Goal: Transaction & Acquisition: Purchase product/service

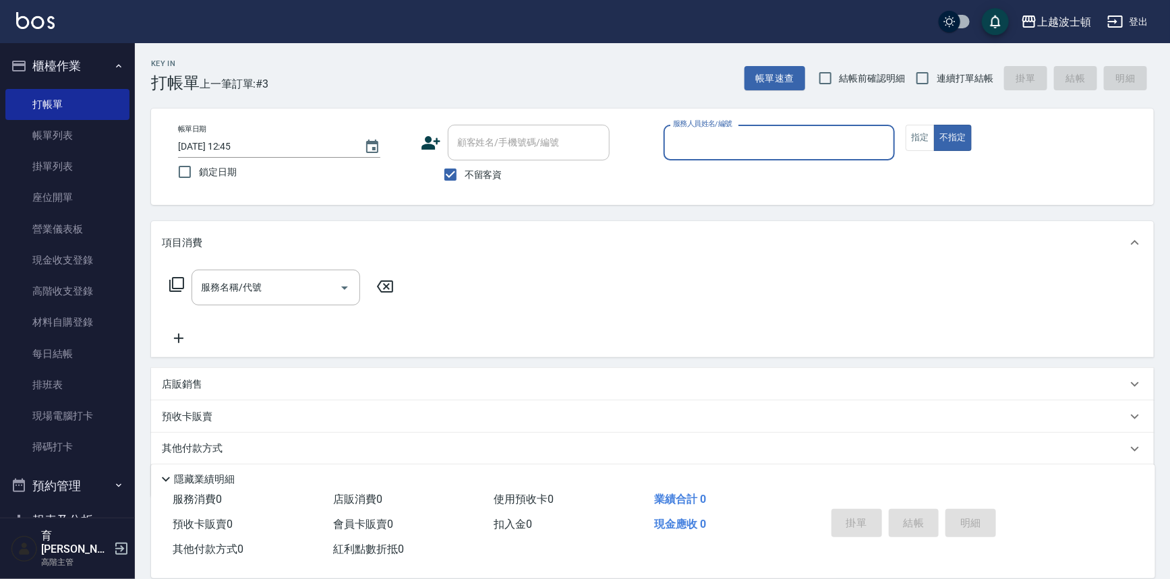
drag, startPoint x: 462, startPoint y: 173, endPoint x: 495, endPoint y: 168, distance: 33.4
click at [461, 173] on input "不留客資" at bounding box center [450, 174] width 28 height 28
checkbox input "false"
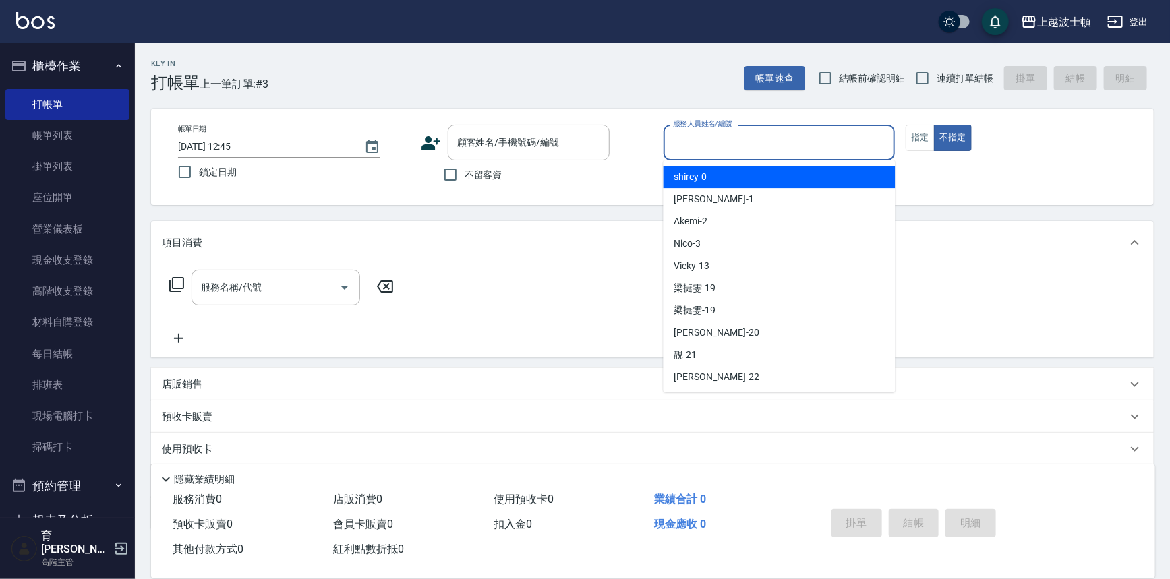
click at [712, 150] on input "服務人員姓名/編號" at bounding box center [779, 143] width 220 height 24
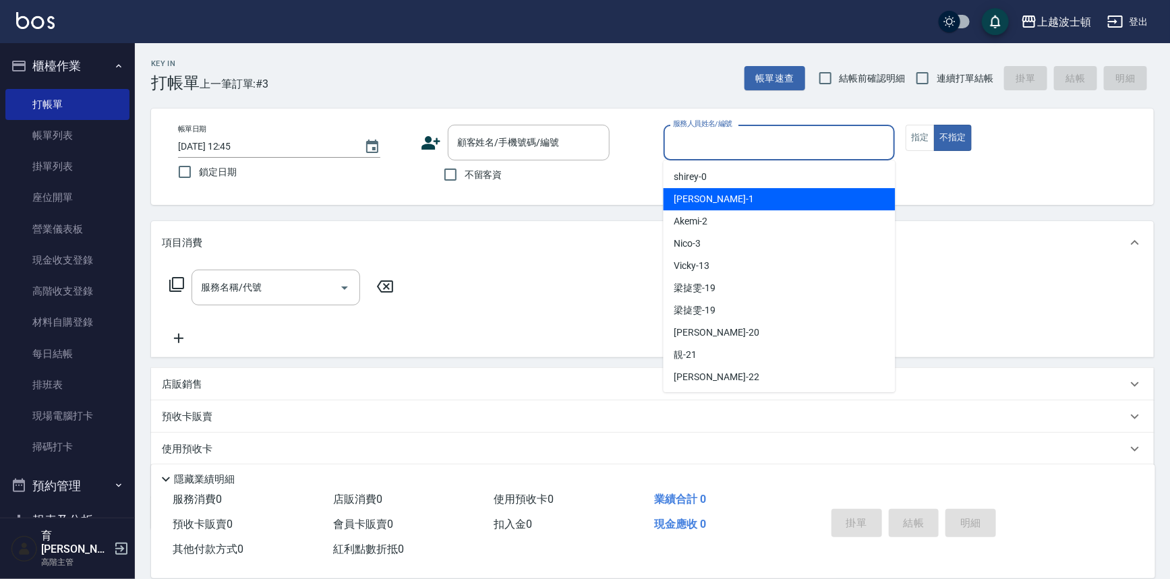
click at [694, 191] on div "麥可 -1" at bounding box center [779, 199] width 232 height 22
type input "麥可-1"
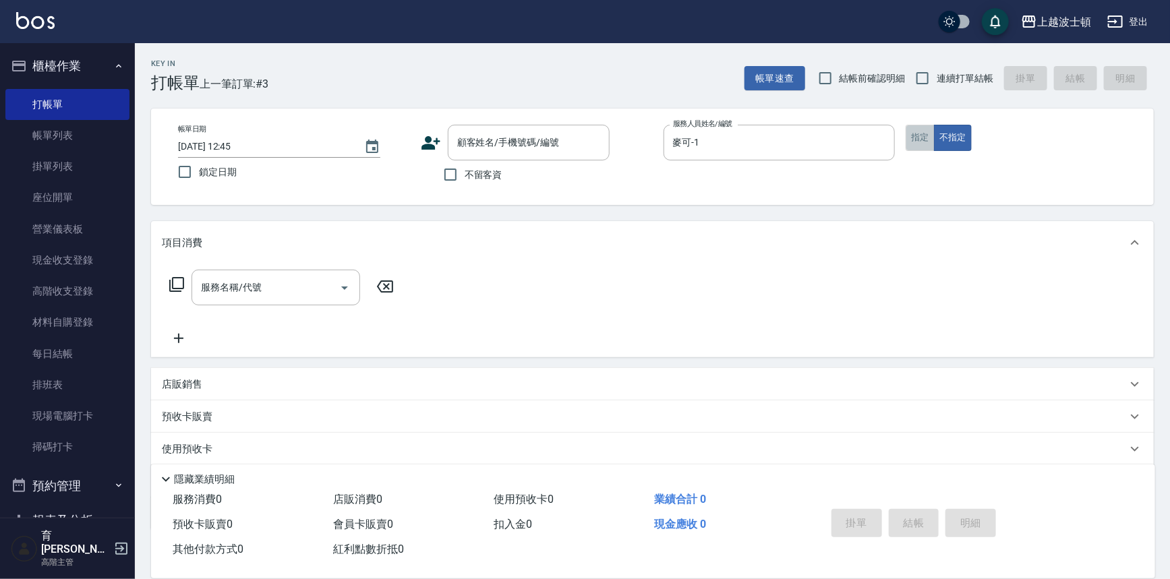
click at [932, 135] on button "指定" at bounding box center [919, 138] width 29 height 26
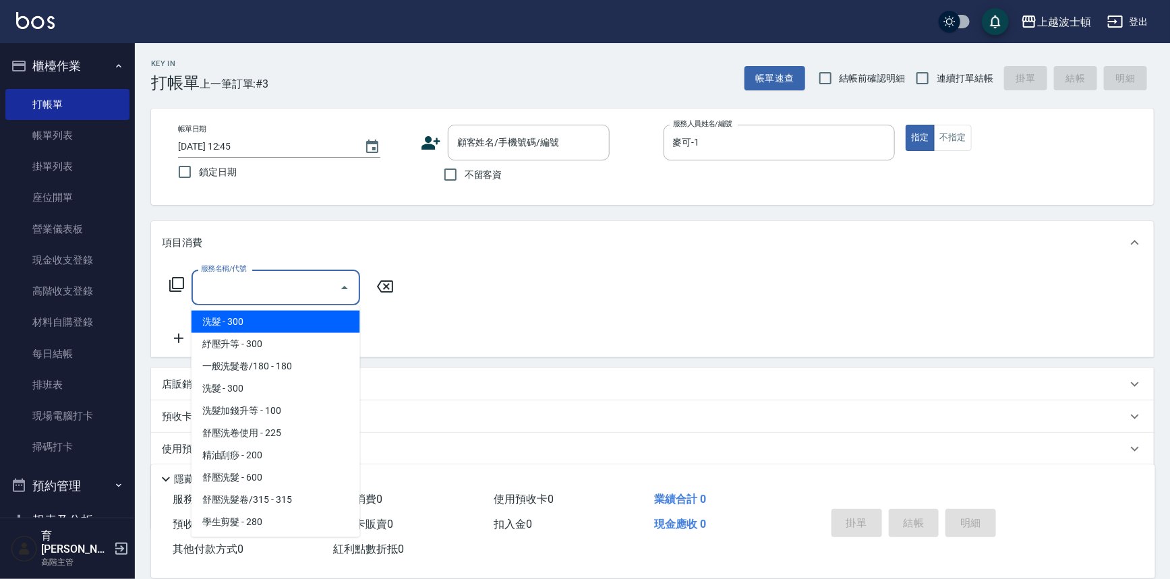
drag, startPoint x: 216, startPoint y: 279, endPoint x: 231, endPoint y: 318, distance: 41.8
click at [217, 279] on input "服務名稱/代號" at bounding box center [266, 288] width 136 height 24
drag, startPoint x: 231, startPoint y: 319, endPoint x: 266, endPoint y: 309, distance: 35.7
click at [232, 318] on span "洗髮 - 300" at bounding box center [275, 322] width 169 height 22
type input "洗髮(201)"
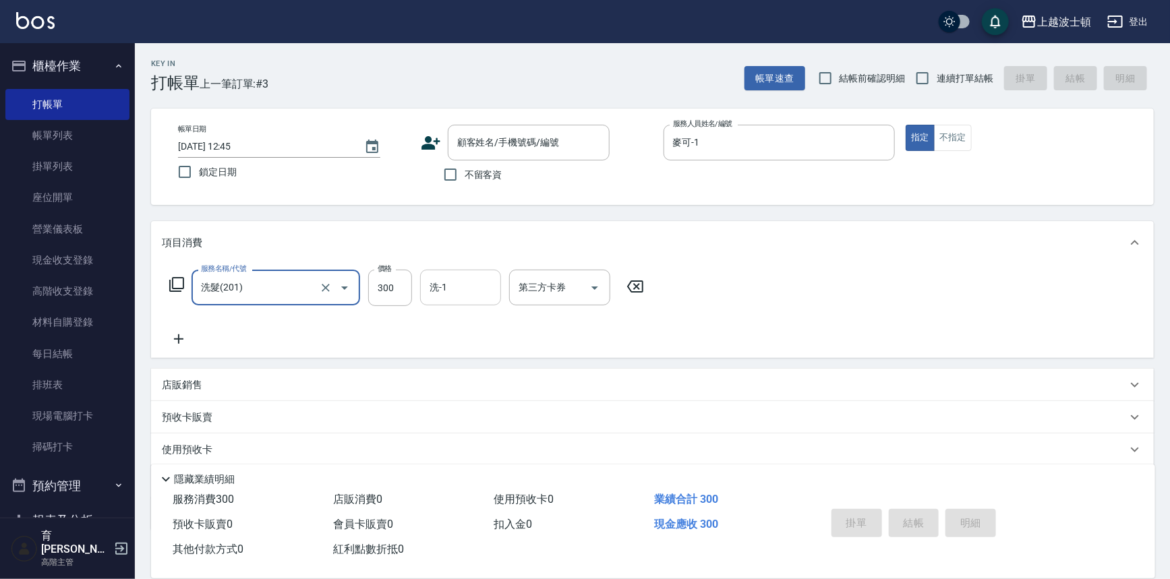
click at [446, 282] on input "洗-1" at bounding box center [460, 288] width 69 height 24
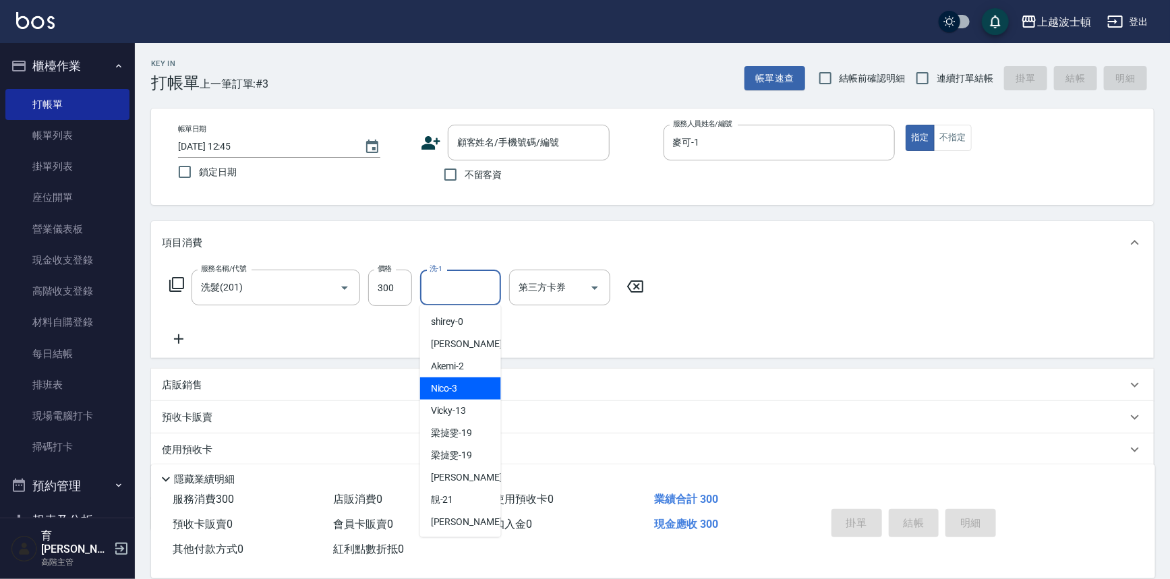
scroll to position [73, 0]
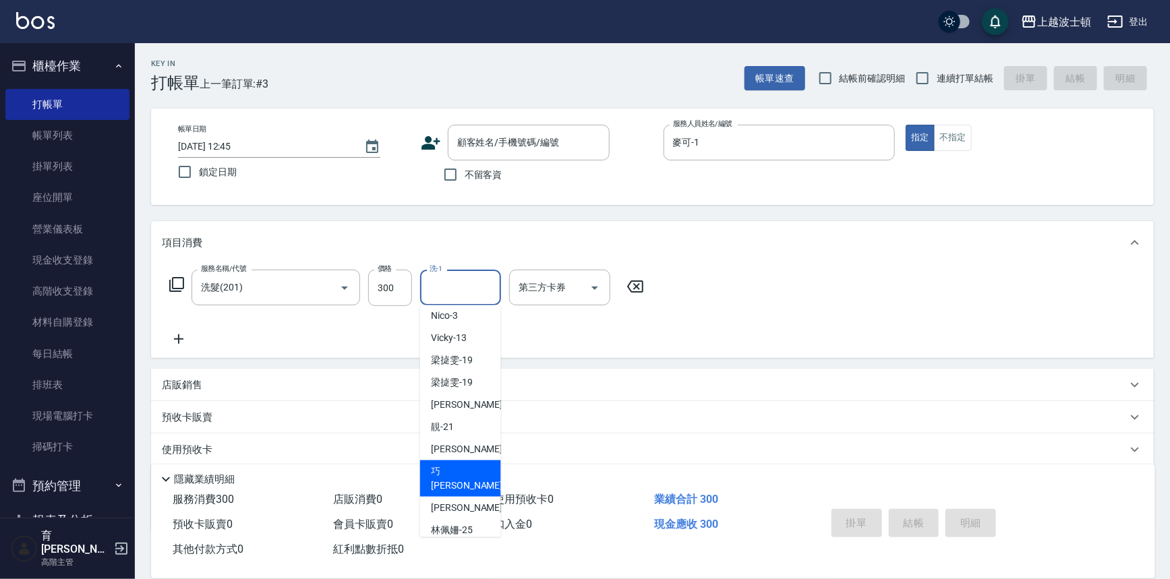
drag, startPoint x: 466, startPoint y: 471, endPoint x: 531, endPoint y: 412, distance: 87.3
click at [466, 472] on div "[PERSON_NAME] -23" at bounding box center [460, 478] width 81 height 36
type input "[PERSON_NAME]-23"
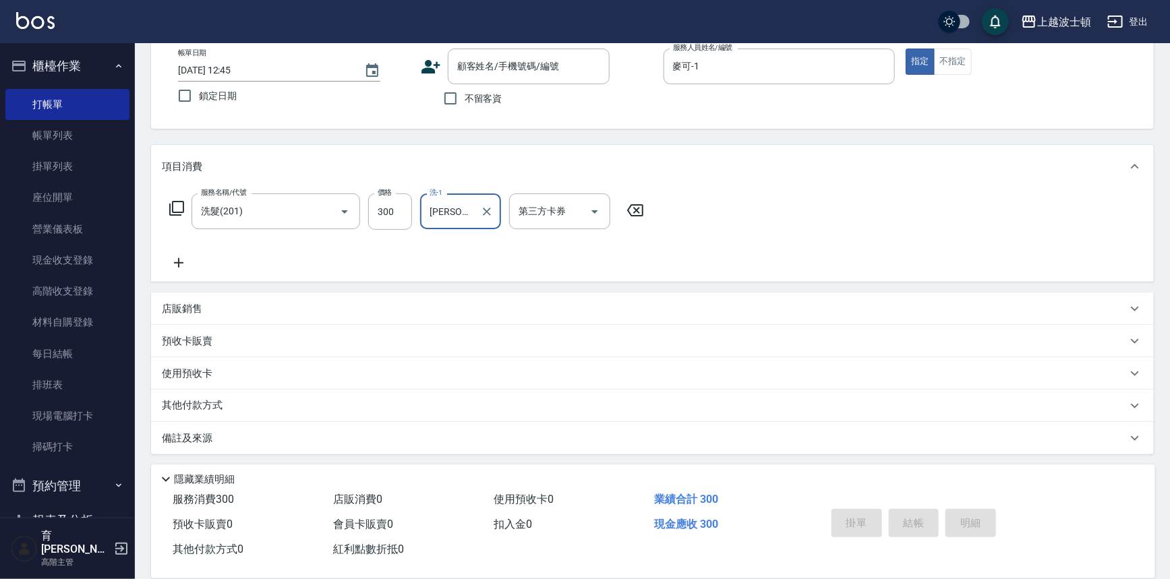
scroll to position [78, 0]
click at [469, 98] on span "不留客資" at bounding box center [483, 97] width 38 height 14
click at [464, 98] on input "不留客資" at bounding box center [450, 96] width 28 height 28
checkbox input "true"
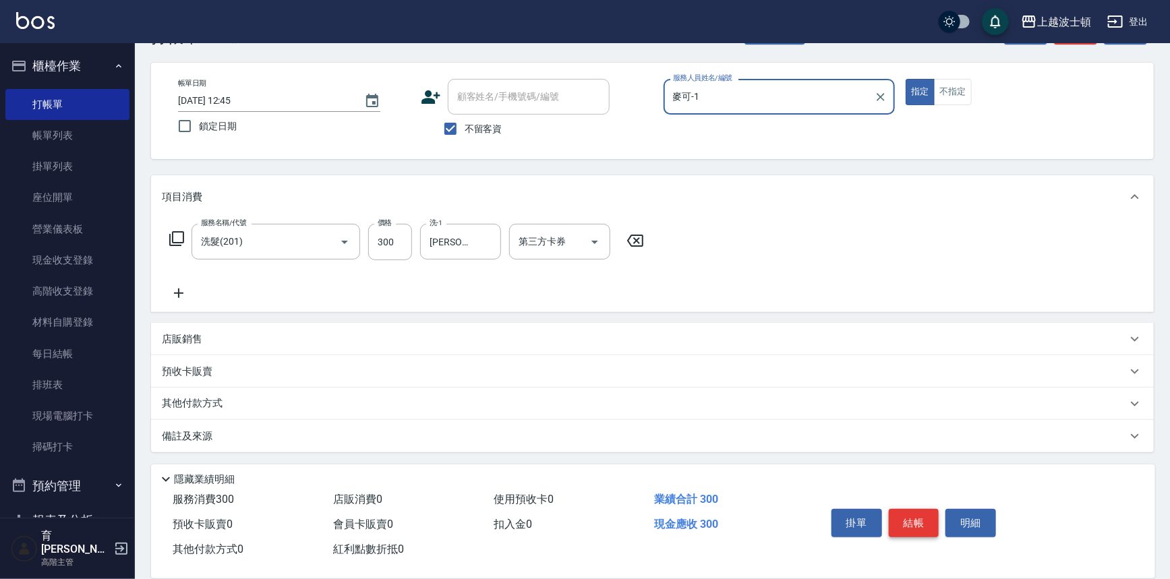
click at [932, 519] on button "結帳" at bounding box center [913, 523] width 51 height 28
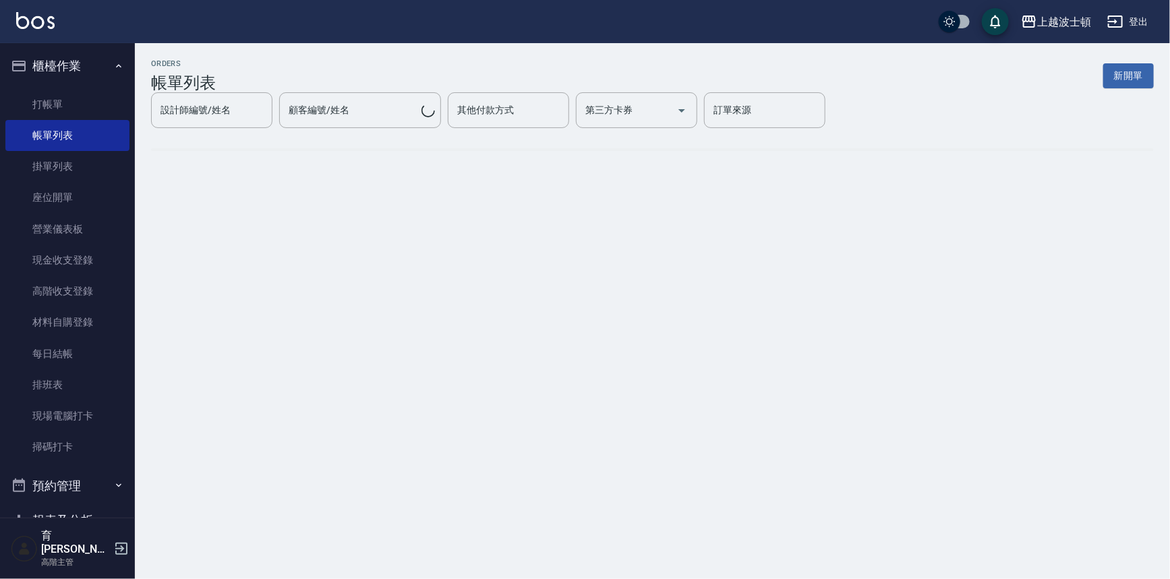
scroll to position [0, 0]
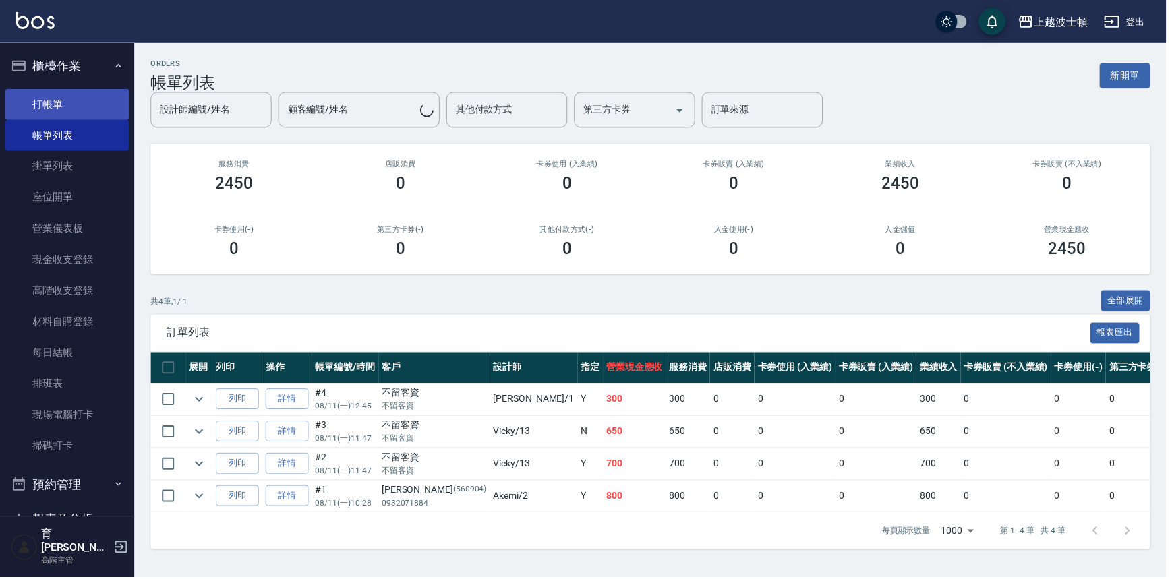
click at [63, 101] on link "打帳單" at bounding box center [67, 104] width 124 height 31
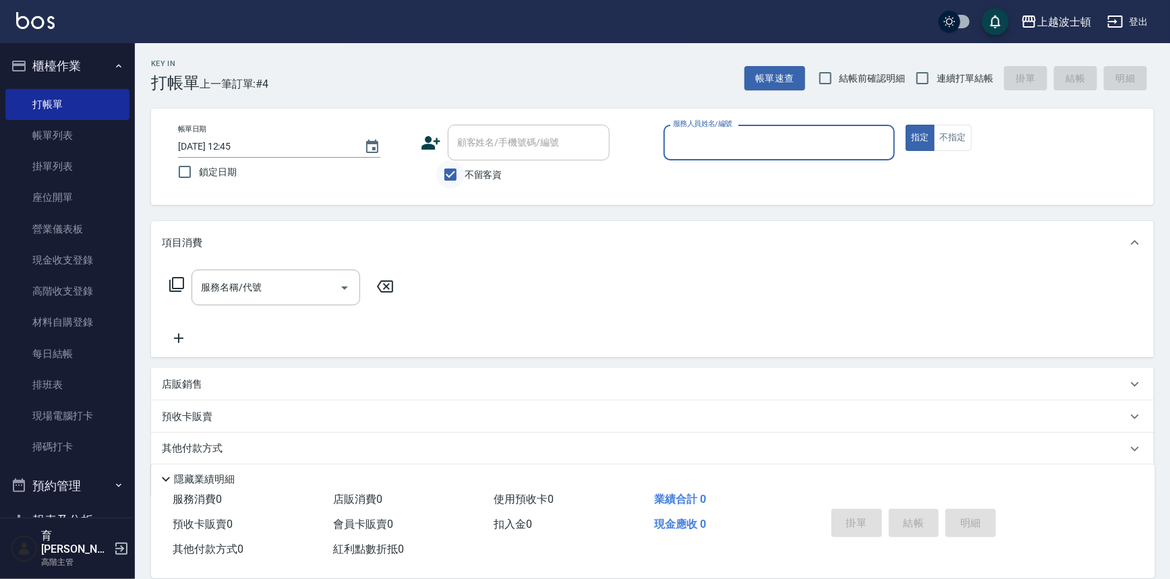
click at [440, 173] on input "不留客資" at bounding box center [450, 174] width 28 height 28
checkbox input "false"
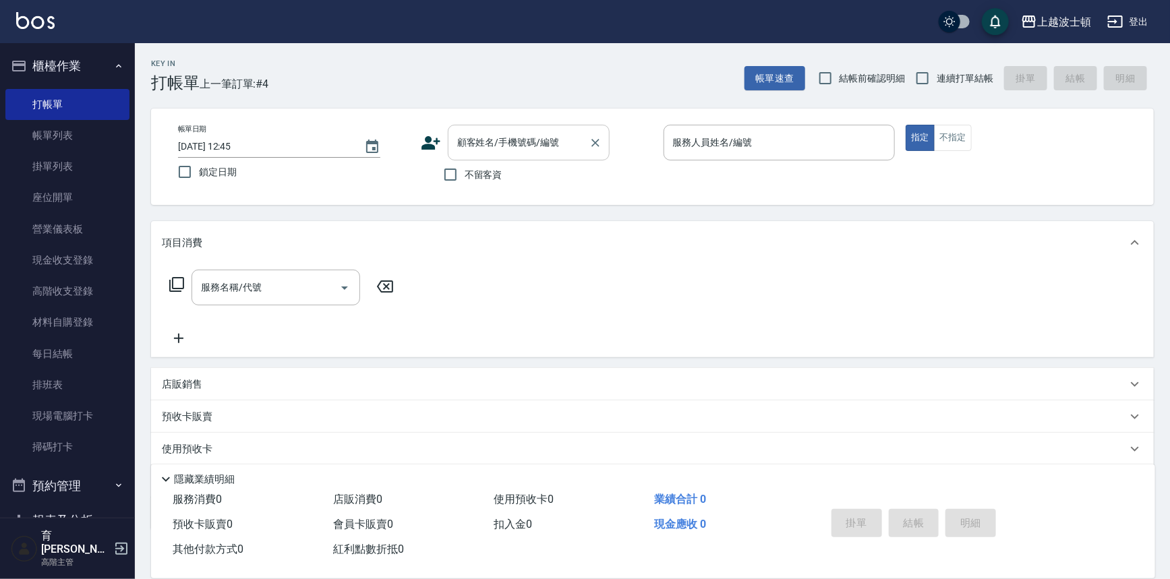
click at [472, 141] on input "顧客姓名/手機號碼/編號" at bounding box center [518, 143] width 129 height 24
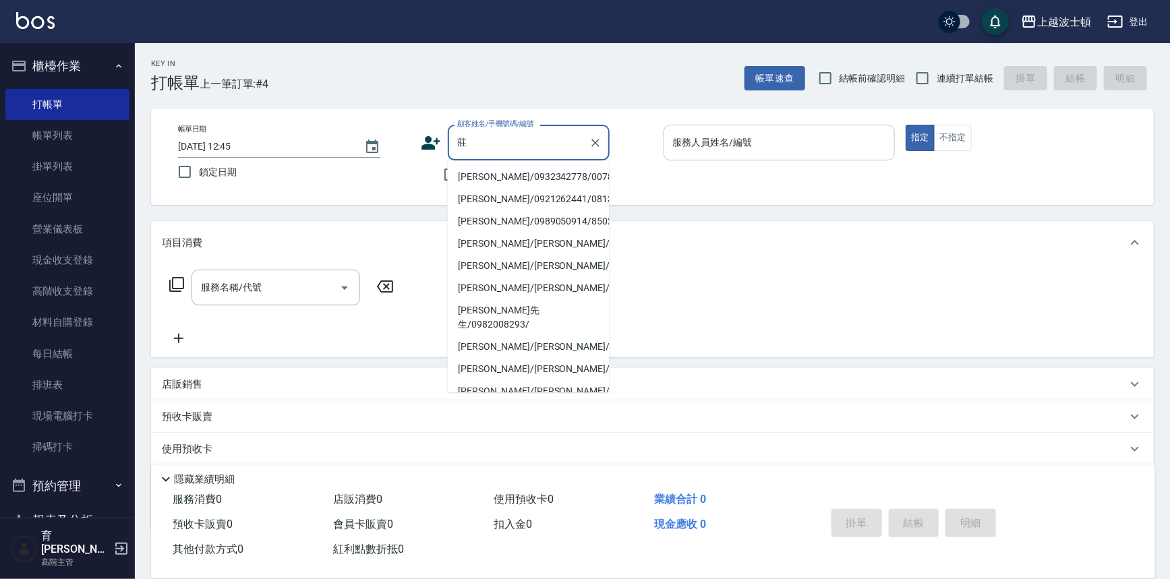
type input "莊"
click at [737, 153] on input "服務人員姓名/編號" at bounding box center [779, 143] width 220 height 24
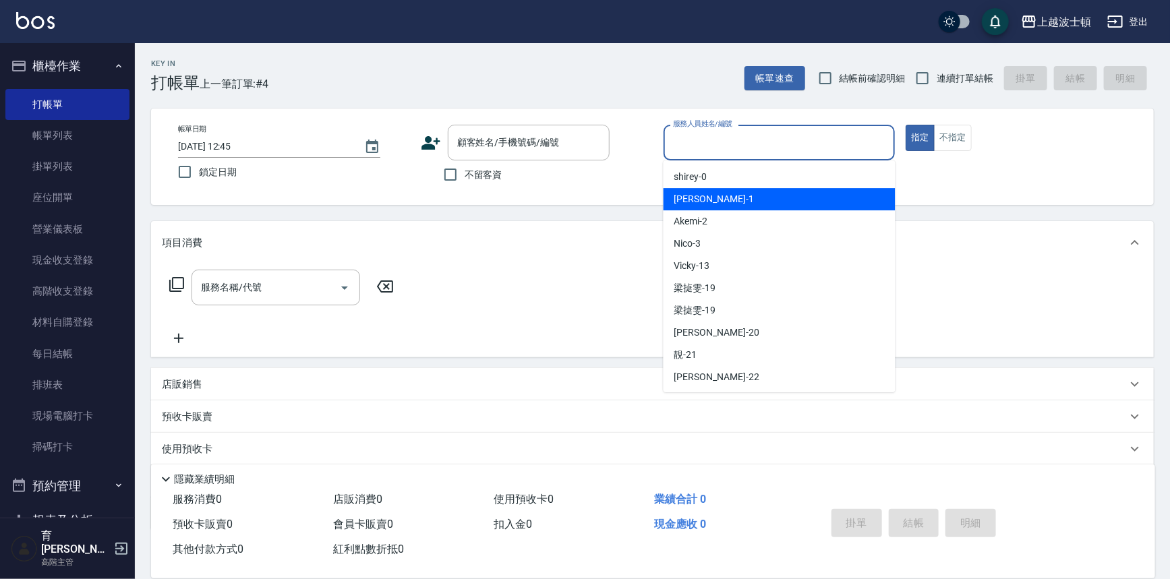
click at [715, 195] on div "麥可 -1" at bounding box center [779, 199] width 232 height 22
type input "麥可-1"
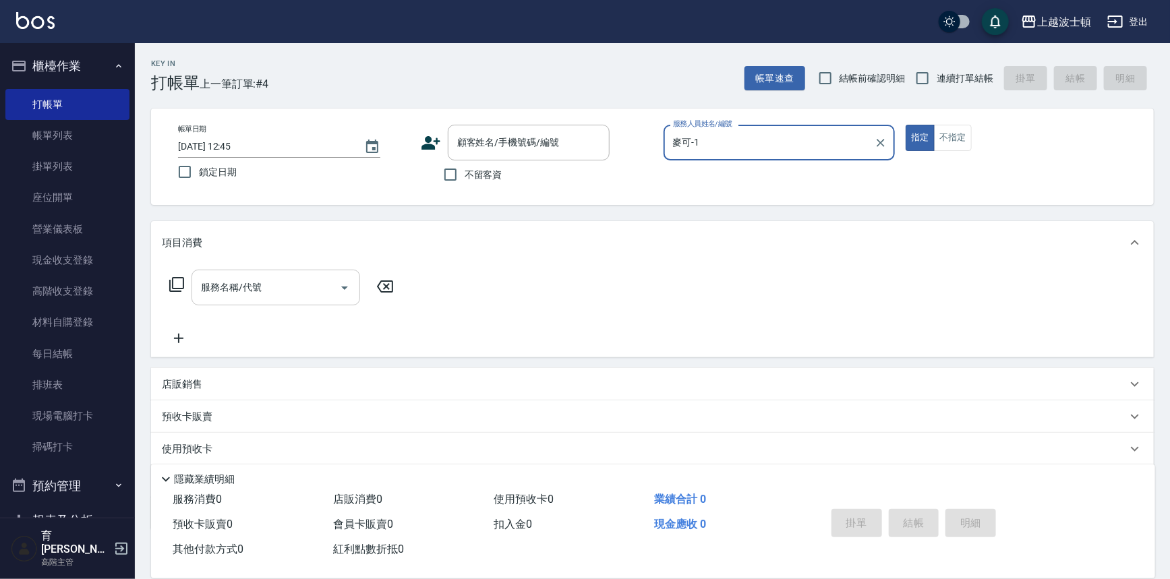
click at [242, 284] on input "服務名稱/代號" at bounding box center [266, 288] width 136 height 24
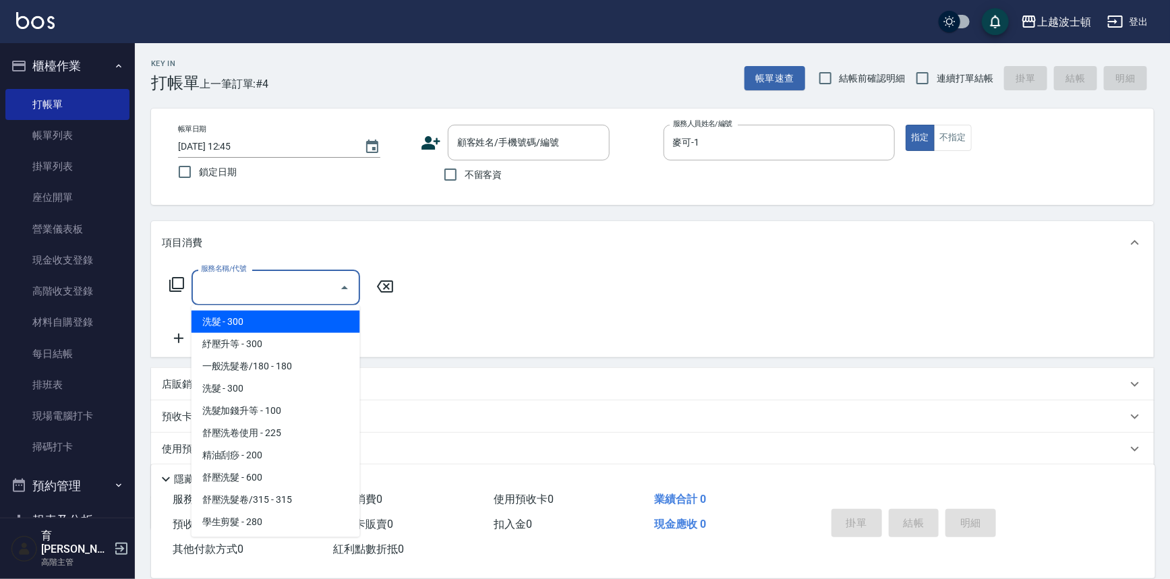
click at [243, 317] on span "洗髮 - 300" at bounding box center [275, 322] width 169 height 22
type input "洗髮(201)"
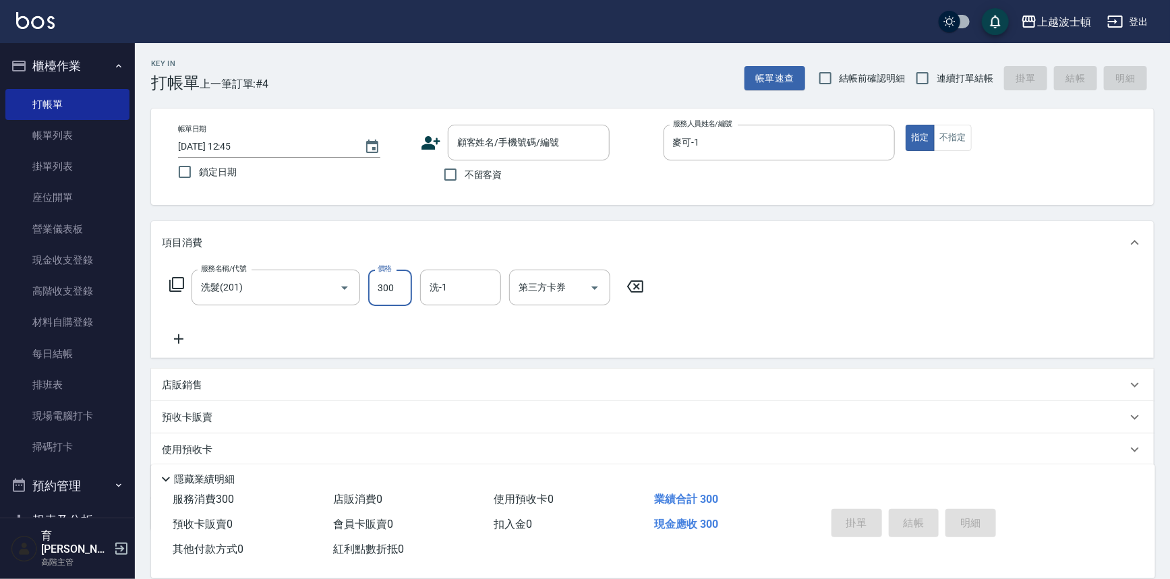
click at [399, 287] on input "300" at bounding box center [390, 288] width 44 height 36
type input "270"
click at [460, 284] on input "洗-1" at bounding box center [460, 288] width 69 height 24
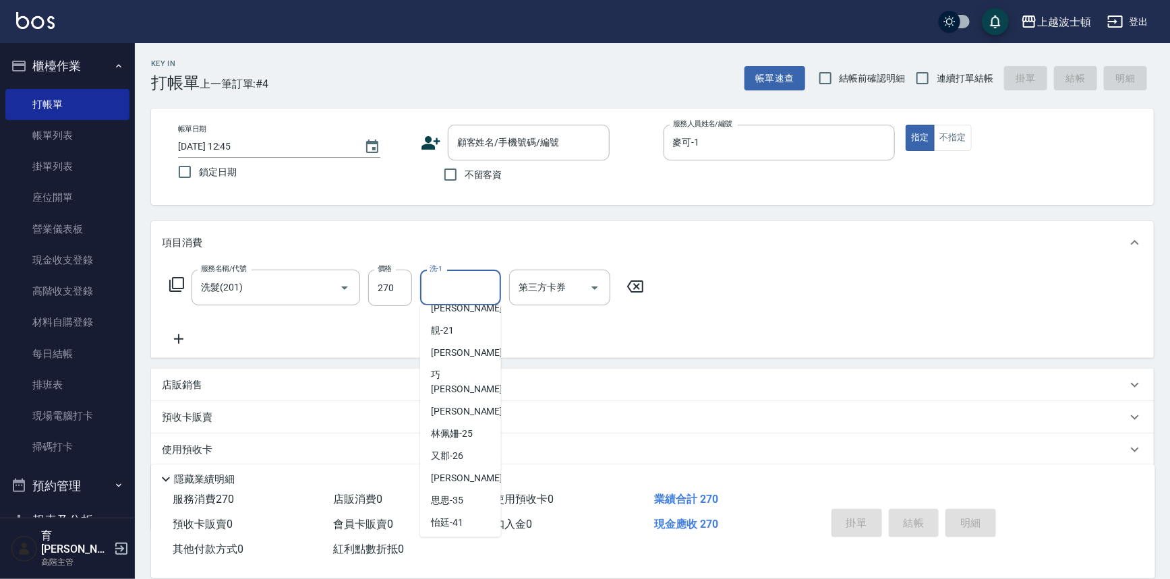
scroll to position [175, 0]
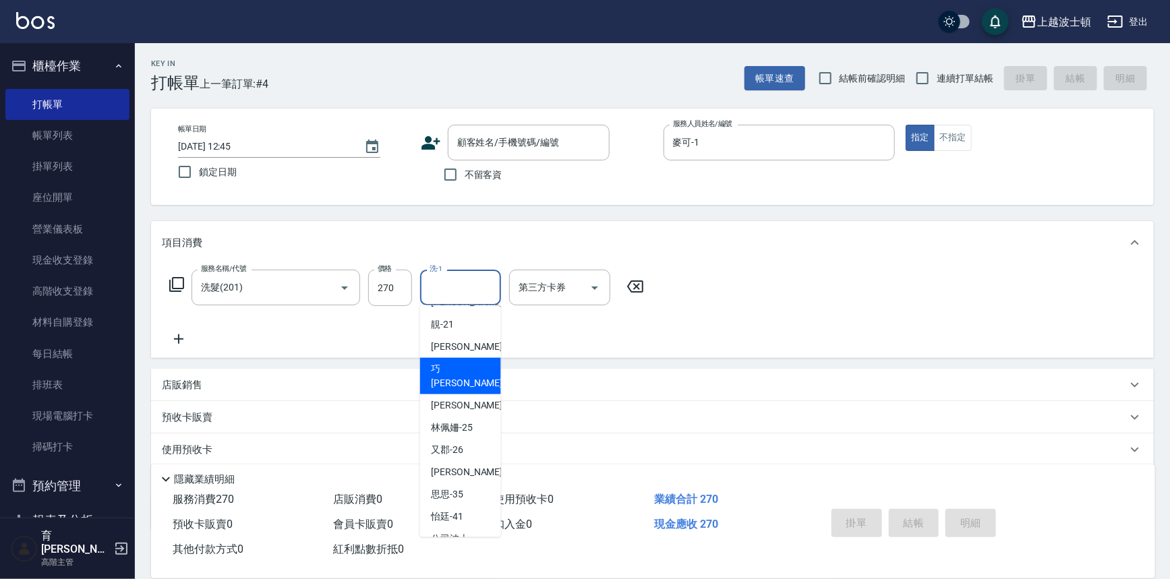
click at [431, 362] on span "[PERSON_NAME] -23" at bounding box center [473, 376] width 85 height 28
type input "[PERSON_NAME]-23"
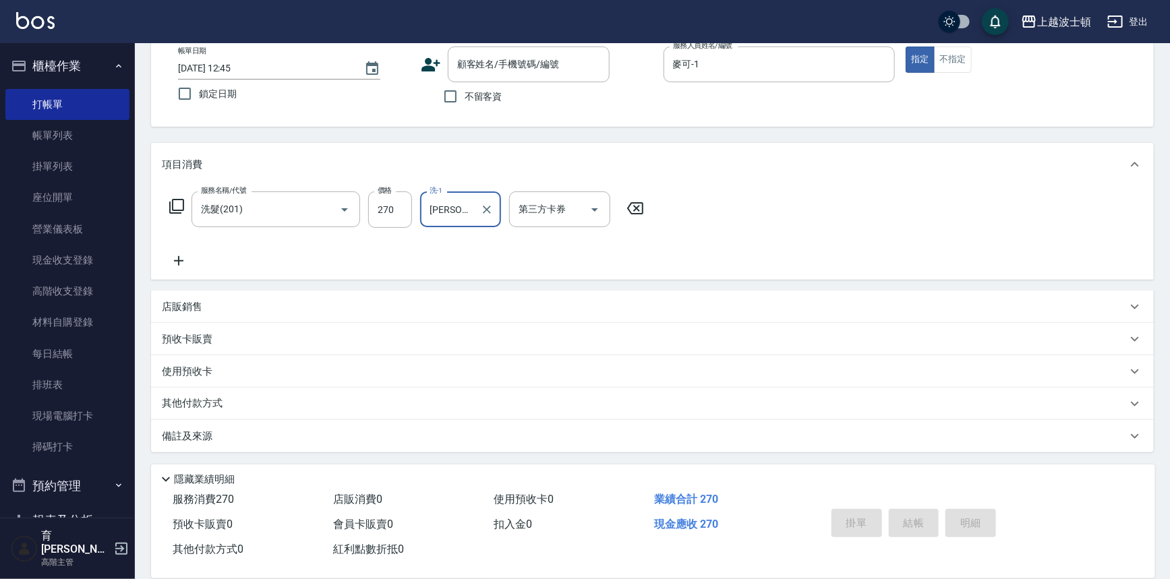
scroll to position [0, 0]
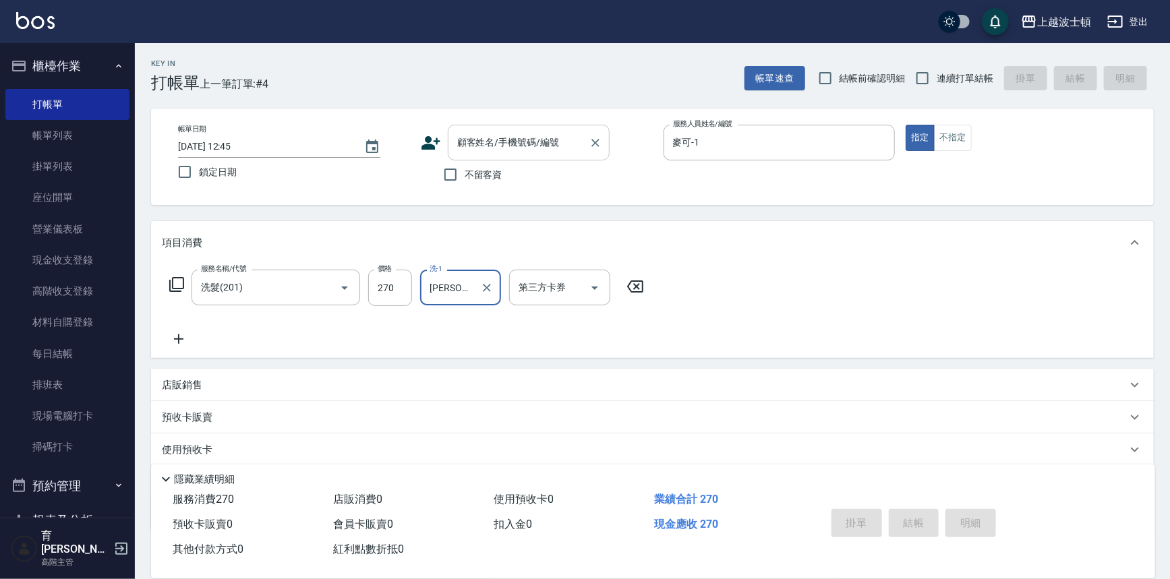
click at [506, 145] on input "顧客姓名/手機號碼/編號" at bounding box center [518, 143] width 129 height 24
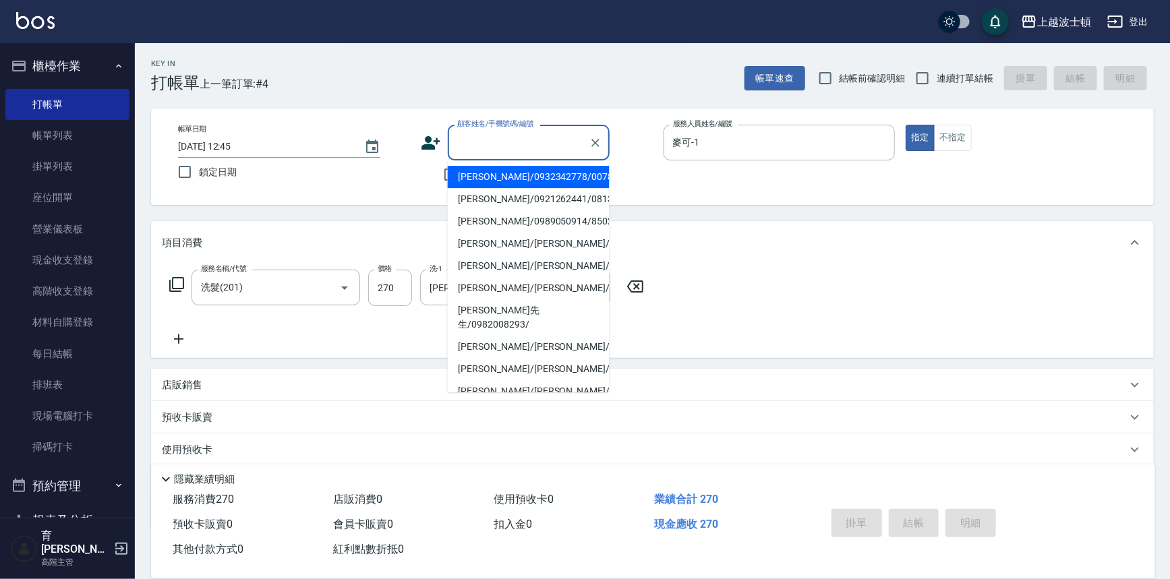
click at [492, 183] on li "[PERSON_NAME]/0932342778/00788" at bounding box center [529, 177] width 162 height 22
type input "[PERSON_NAME]/0932342778/00788"
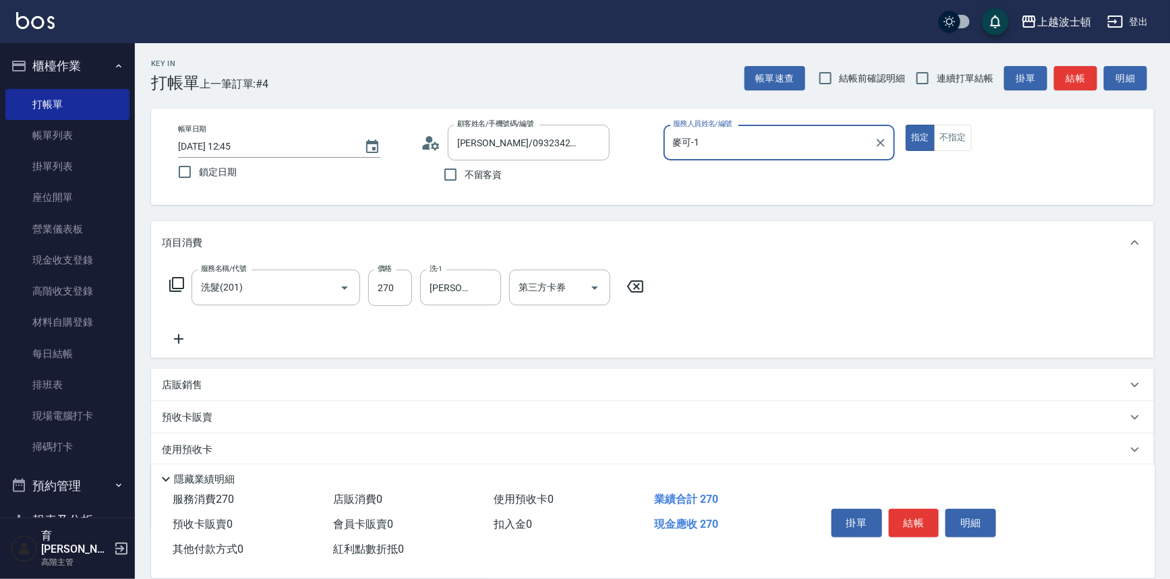
scroll to position [78, 0]
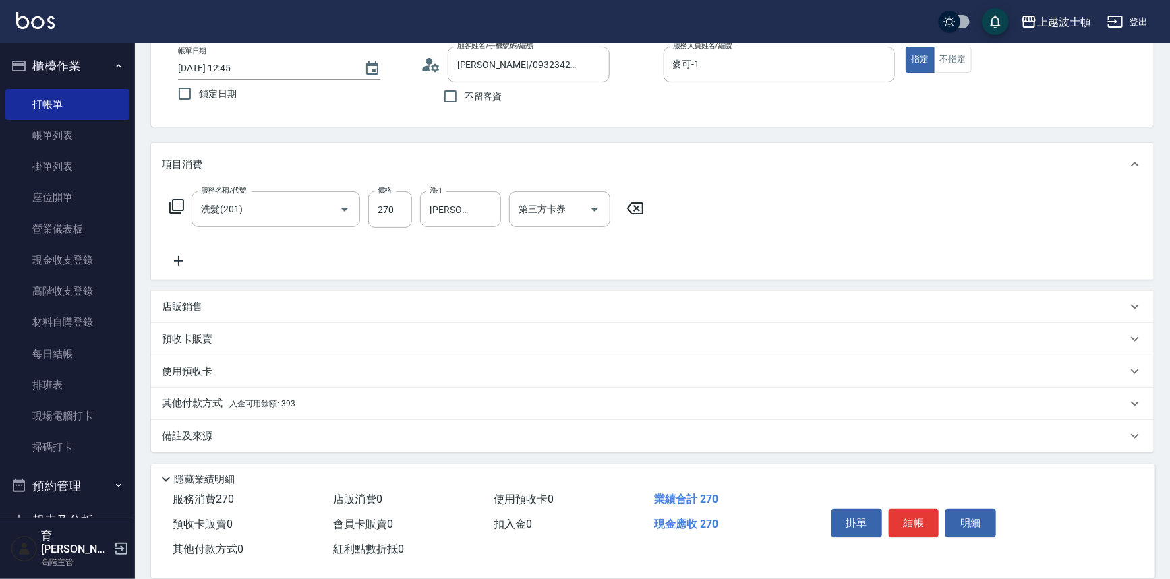
click at [241, 406] on span "入金可用餘額: 393" at bounding box center [262, 403] width 66 height 9
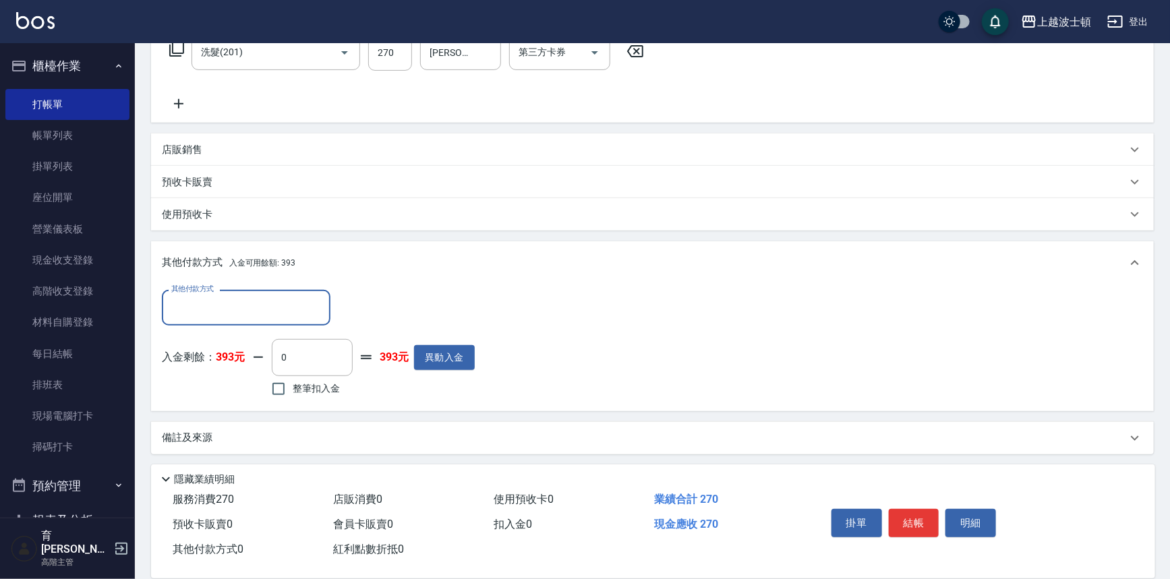
scroll to position [236, 0]
click at [275, 396] on input "整筆扣入金" at bounding box center [278, 388] width 28 height 28
checkbox input "true"
type input "270"
click at [903, 518] on button "結帳" at bounding box center [913, 523] width 51 height 28
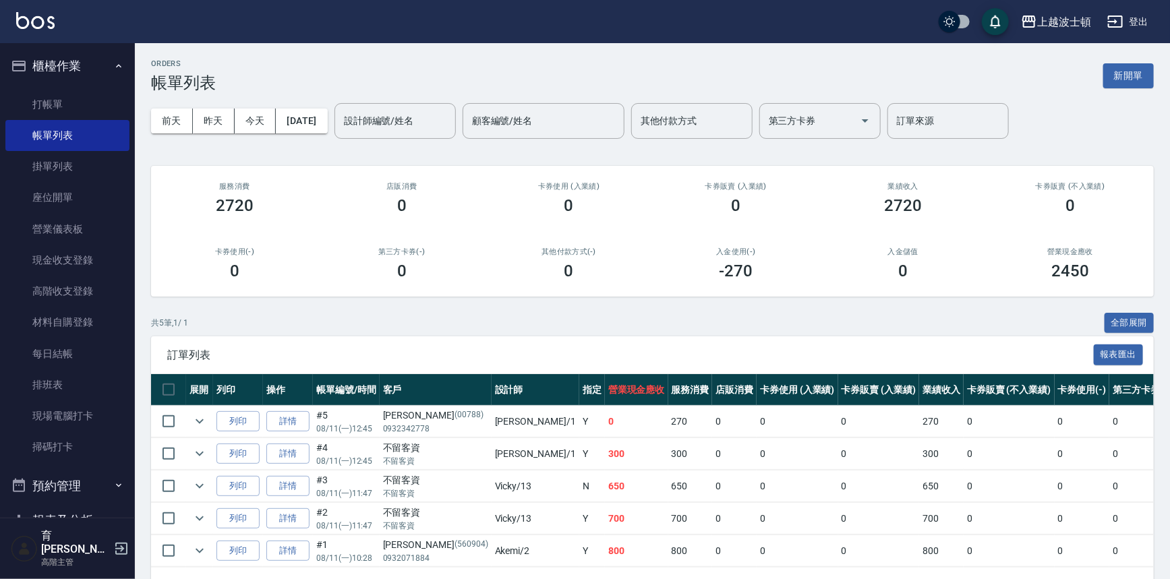
click at [595, 274] on div "0" at bounding box center [569, 271] width 135 height 19
drag, startPoint x: 620, startPoint y: 263, endPoint x: 640, endPoint y: 258, distance: 20.1
click at [640, 258] on div "其他付款方式(-) 0" at bounding box center [568, 263] width 167 height 65
click at [644, 256] on div "其他付款方式(-) 0" at bounding box center [568, 263] width 167 height 65
click at [647, 247] on div "其他付款方式(-) 0" at bounding box center [568, 263] width 167 height 65
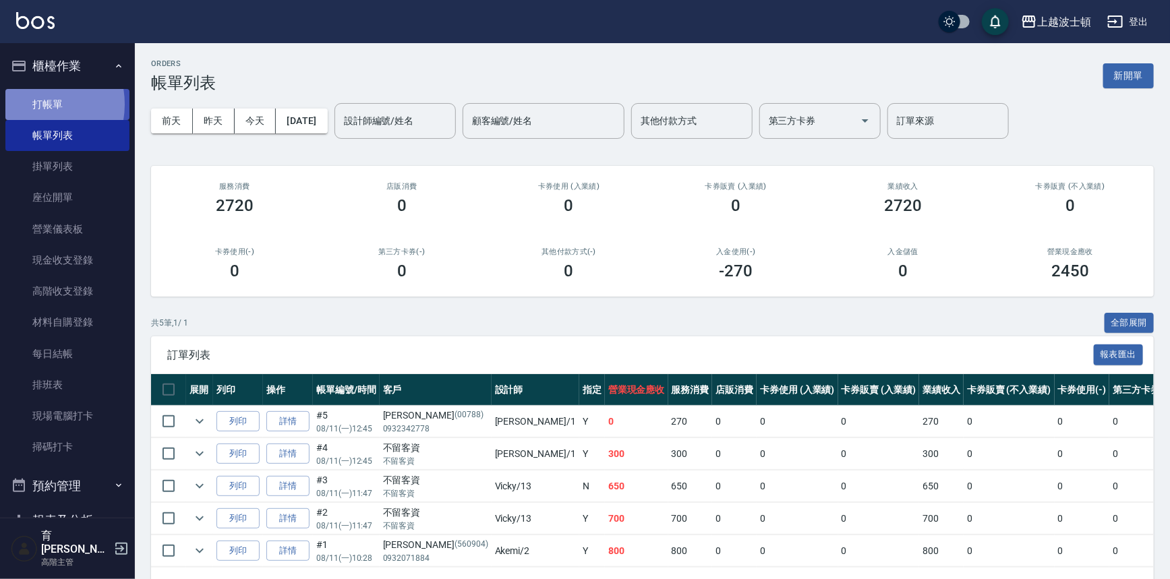
click at [32, 104] on link "打帳單" at bounding box center [67, 104] width 124 height 31
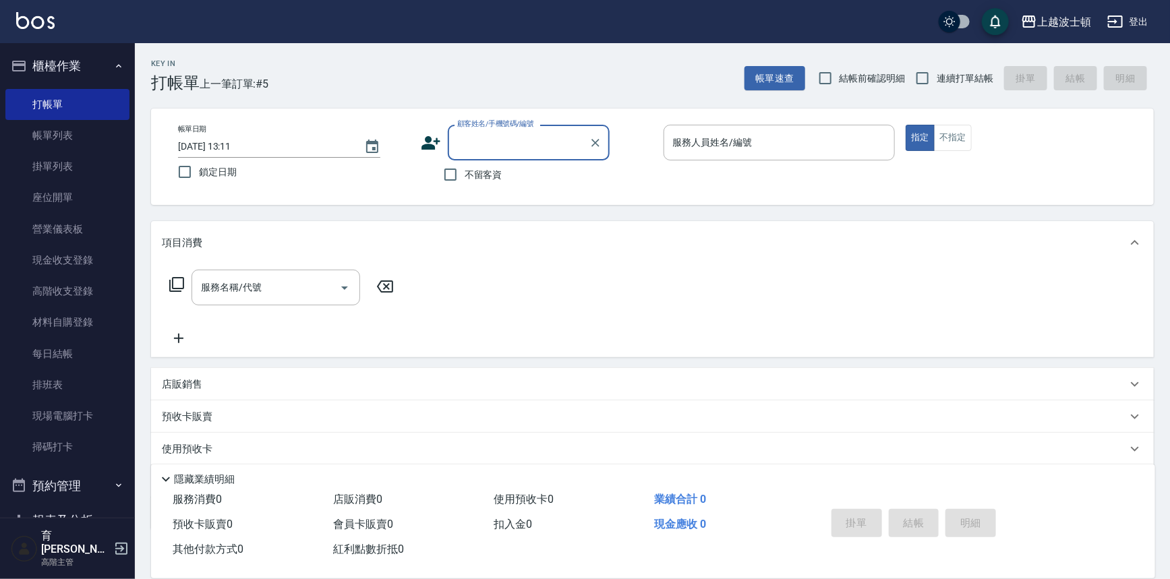
click at [478, 176] on span "不留客資" at bounding box center [483, 175] width 38 height 14
click at [464, 176] on input "不留客資" at bounding box center [450, 174] width 28 height 28
checkbox input "true"
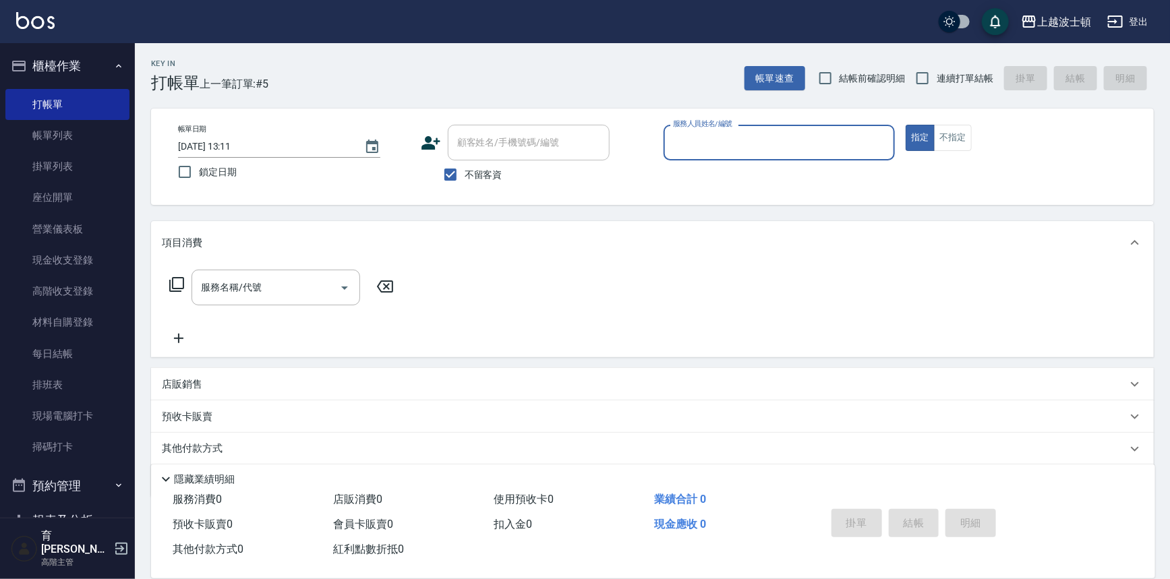
click at [711, 139] on input "服務人員姓名/編號" at bounding box center [779, 143] width 220 height 24
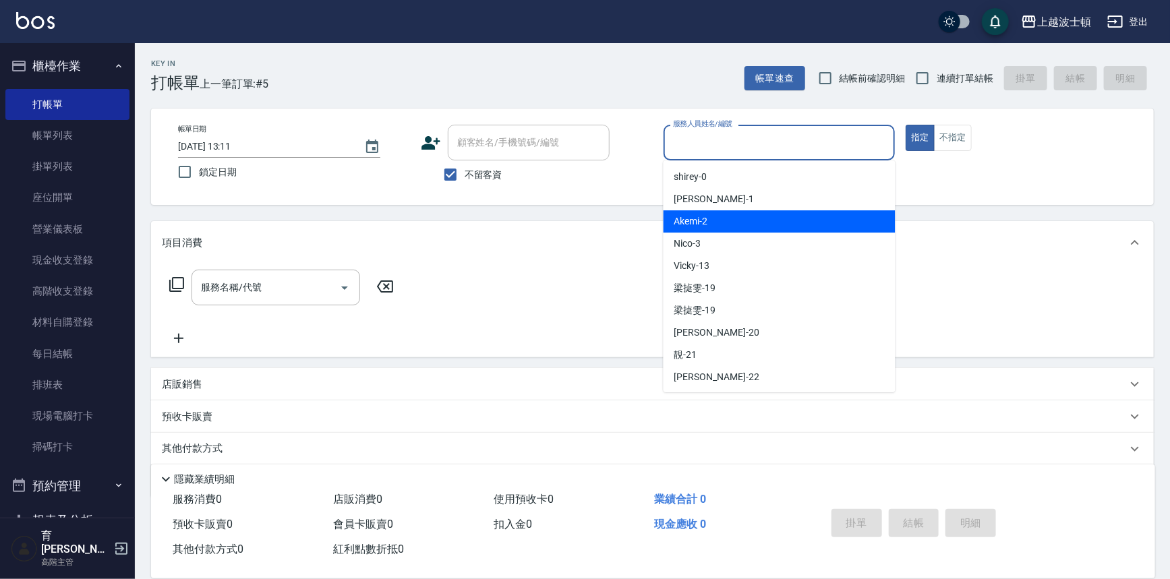
click at [742, 218] on div "Akemi -2" at bounding box center [779, 221] width 232 height 22
type input "Akemi-2"
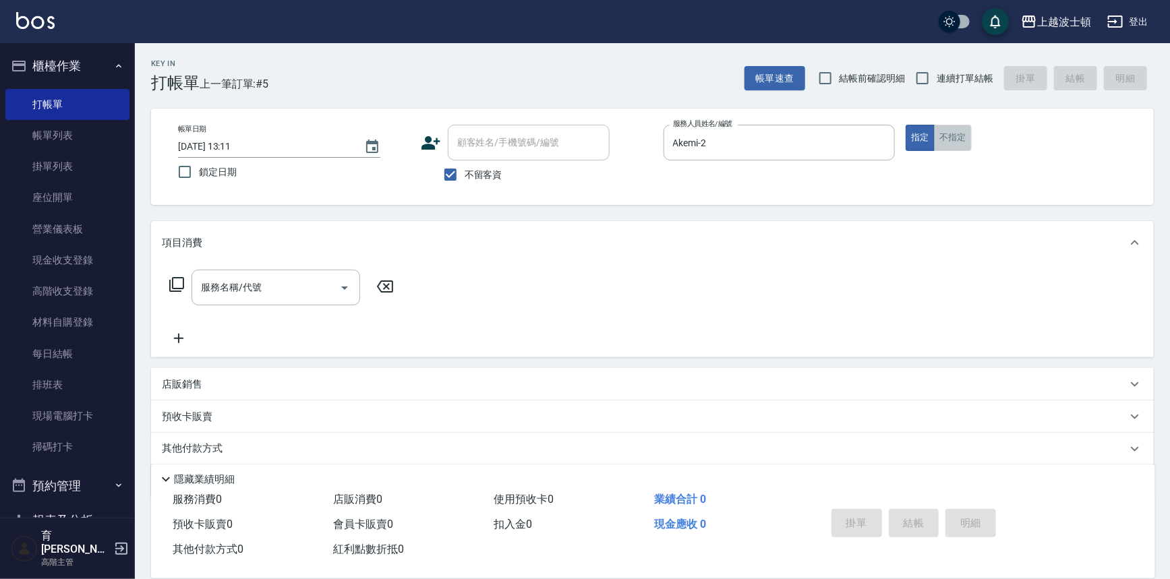
click at [957, 140] on button "不指定" at bounding box center [953, 138] width 38 height 26
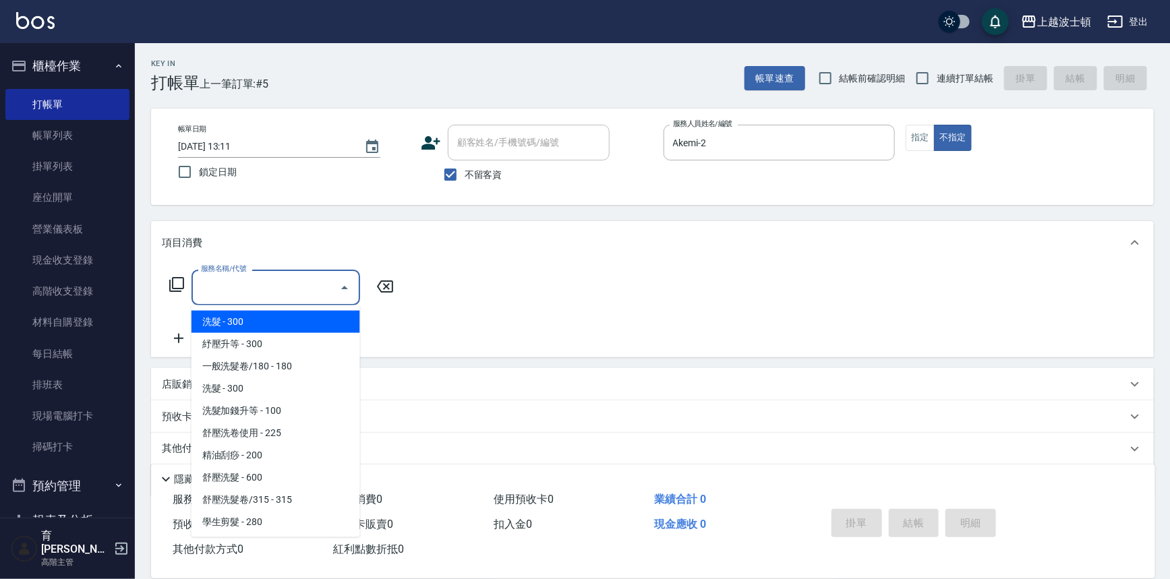
click at [287, 289] on input "服務名稱/代號" at bounding box center [266, 288] width 136 height 24
drag, startPoint x: 306, startPoint y: 318, endPoint x: 414, endPoint y: 309, distance: 108.2
click at [306, 318] on span "洗髮 - 300" at bounding box center [275, 322] width 169 height 22
type input "洗髮(201)"
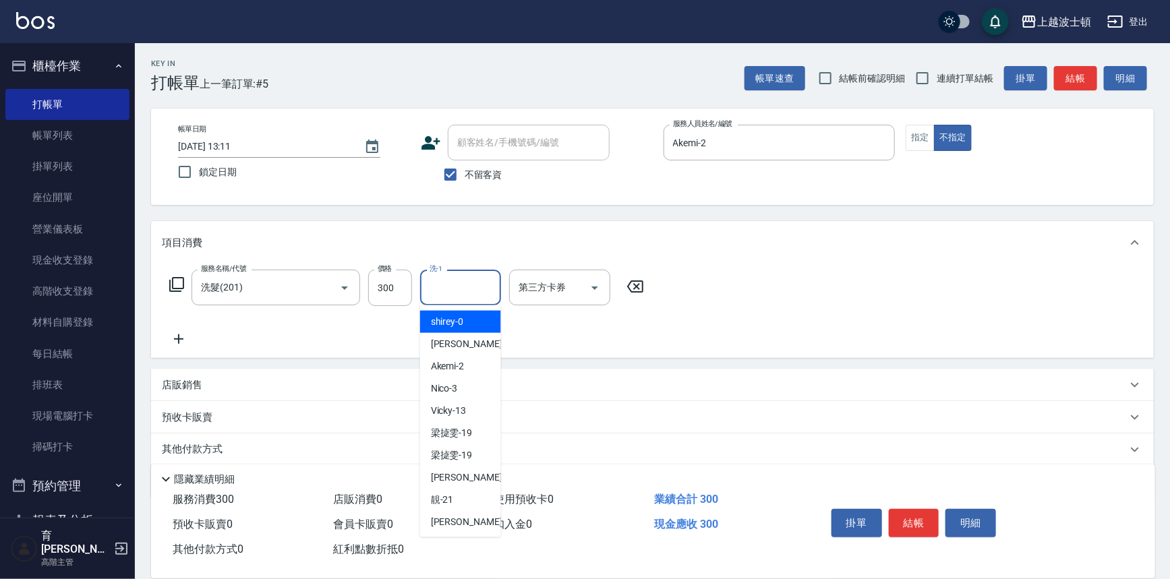
click at [440, 286] on input "洗-1" at bounding box center [460, 288] width 69 height 24
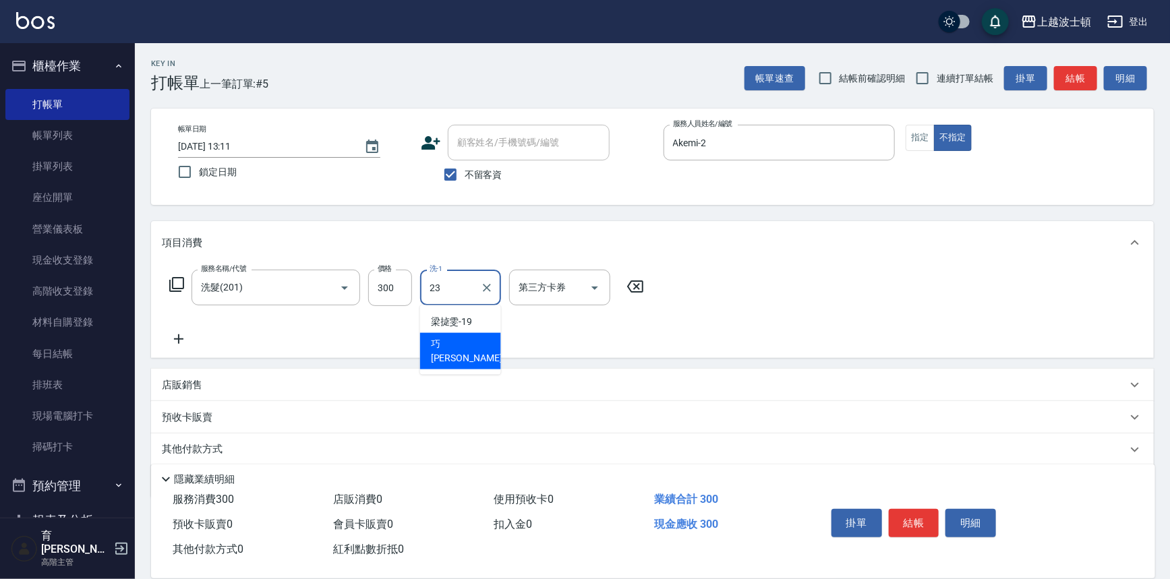
drag, startPoint x: 475, startPoint y: 339, endPoint x: 891, endPoint y: 305, distance: 416.6
click at [523, 338] on body "上越波士頓 登出 櫃檯作業 打帳單 帳單列表 掛單列表 座位開單 營業儀表板 現金收支登錄 高階收支登錄 材料自購登錄 每日結帳 排班表 現場電腦打卡 掃碼打…" at bounding box center [585, 312] width 1170 height 625
type input "23"
click at [901, 298] on div "服務名稱/代號 洗髮(201) 服務名稱/代號 價格 300 價格 洗-1 洗-1 第三方卡券 第三方卡券" at bounding box center [652, 311] width 1002 height 94
click at [480, 282] on input "洗-1" at bounding box center [460, 288] width 69 height 24
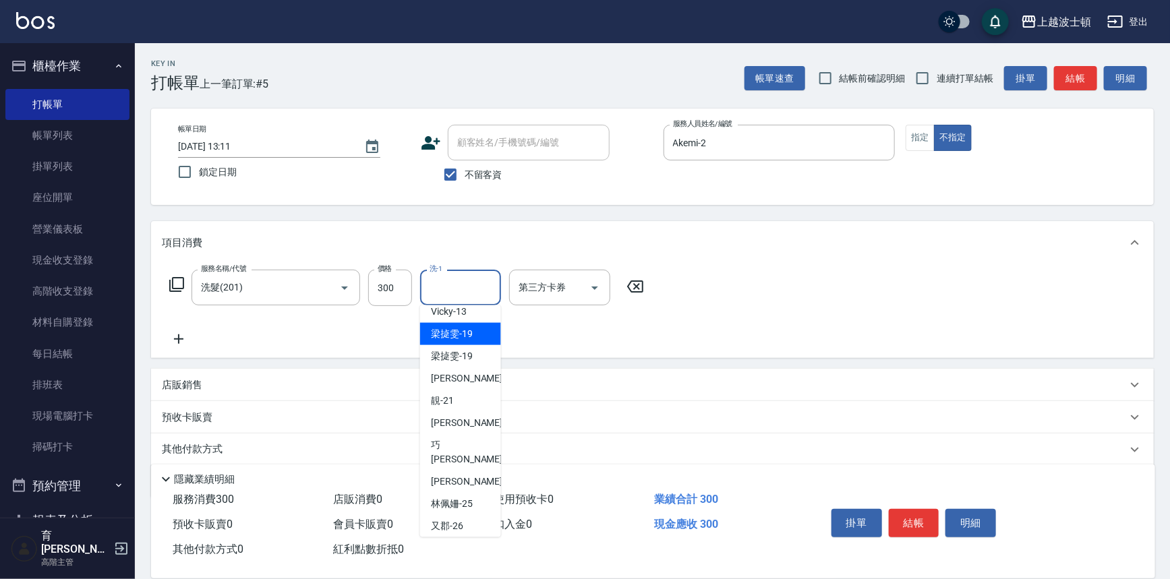
scroll to position [130, 0]
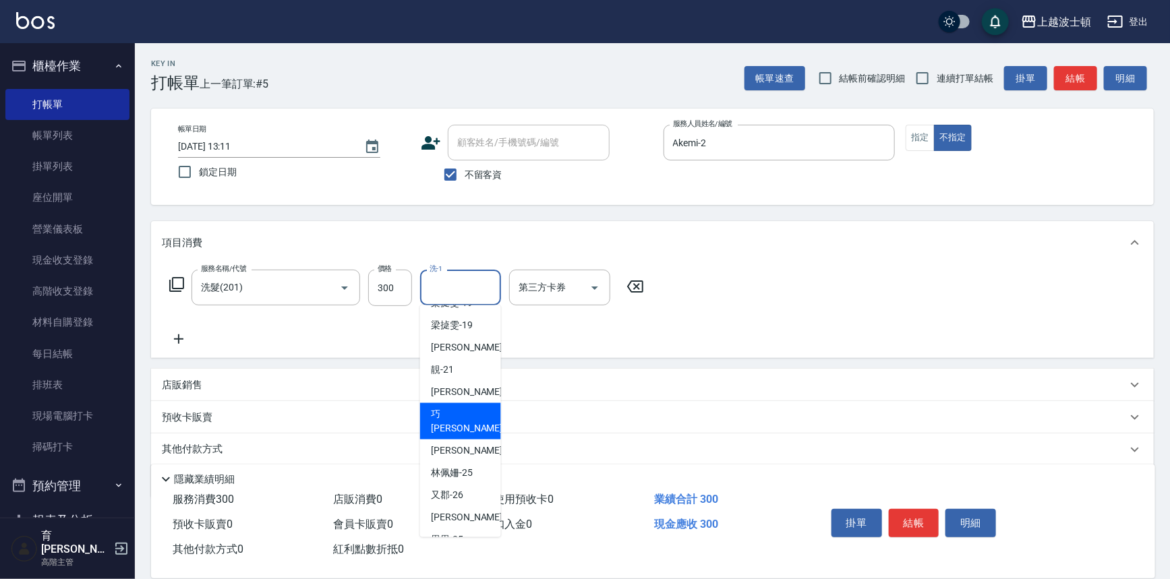
click at [458, 412] on span "[PERSON_NAME] -23" at bounding box center [473, 421] width 85 height 28
type input "[PERSON_NAME]-23"
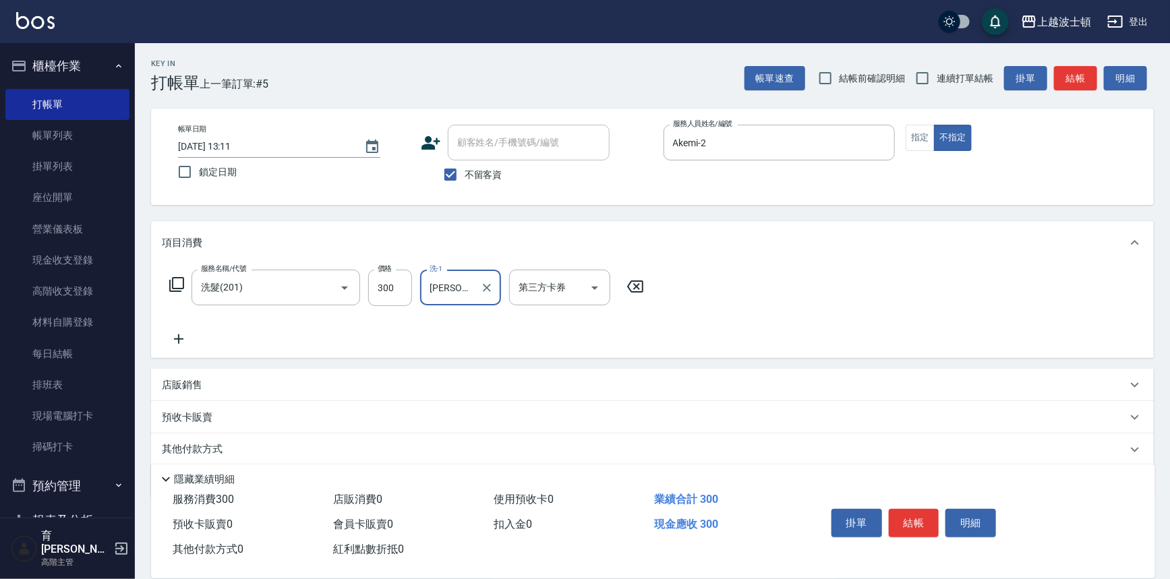
click at [895, 324] on div "服務名稱/代號 洗髮(201) 服務名稱/代號 價格 300 價格 洗-1 巧莉-23 洗-1 第三方卡券 第三方卡券" at bounding box center [652, 311] width 1002 height 94
click at [918, 509] on button "結帳" at bounding box center [913, 523] width 51 height 28
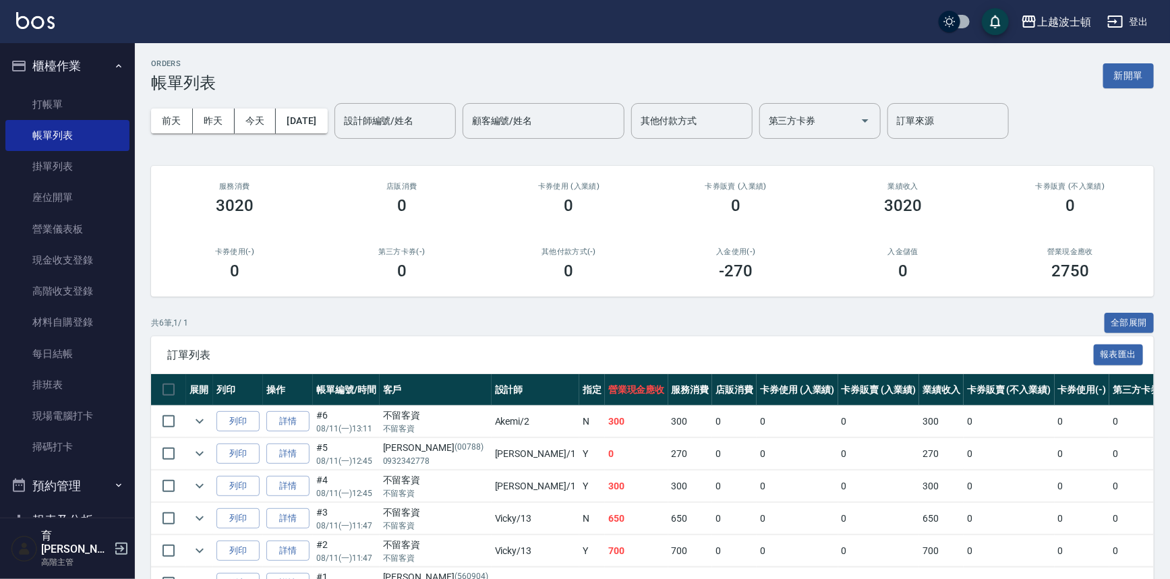
click at [963, 511] on td "0" at bounding box center [1008, 519] width 90 height 32
click at [86, 111] on link "打帳單" at bounding box center [67, 104] width 124 height 31
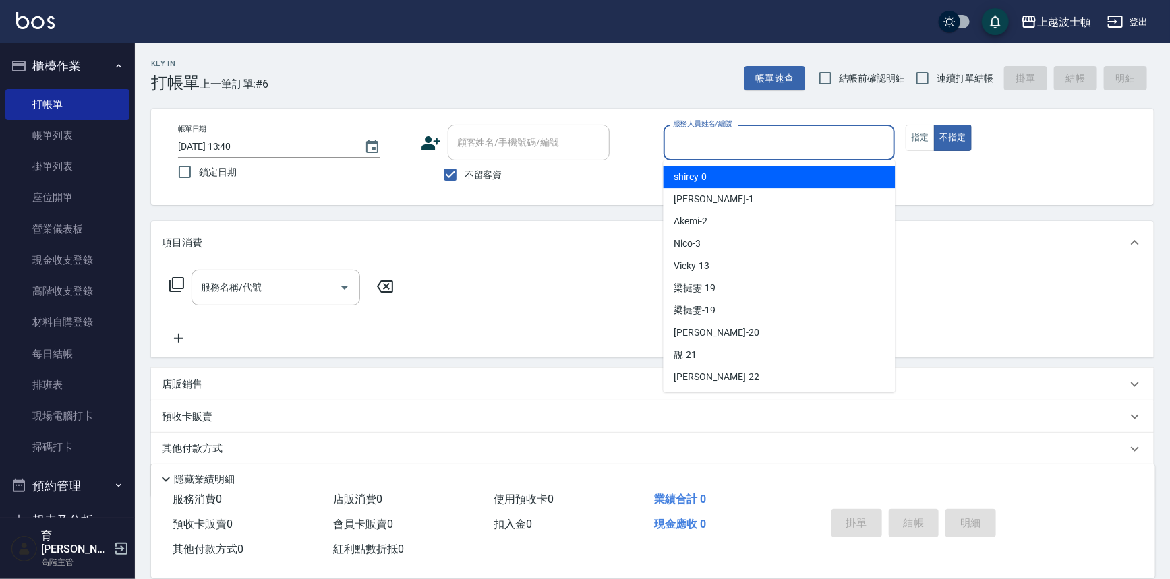
drag, startPoint x: 752, startPoint y: 145, endPoint x: 745, endPoint y: 202, distance: 57.8
click at [751, 145] on input "服務人員姓名/編號" at bounding box center [779, 143] width 220 height 24
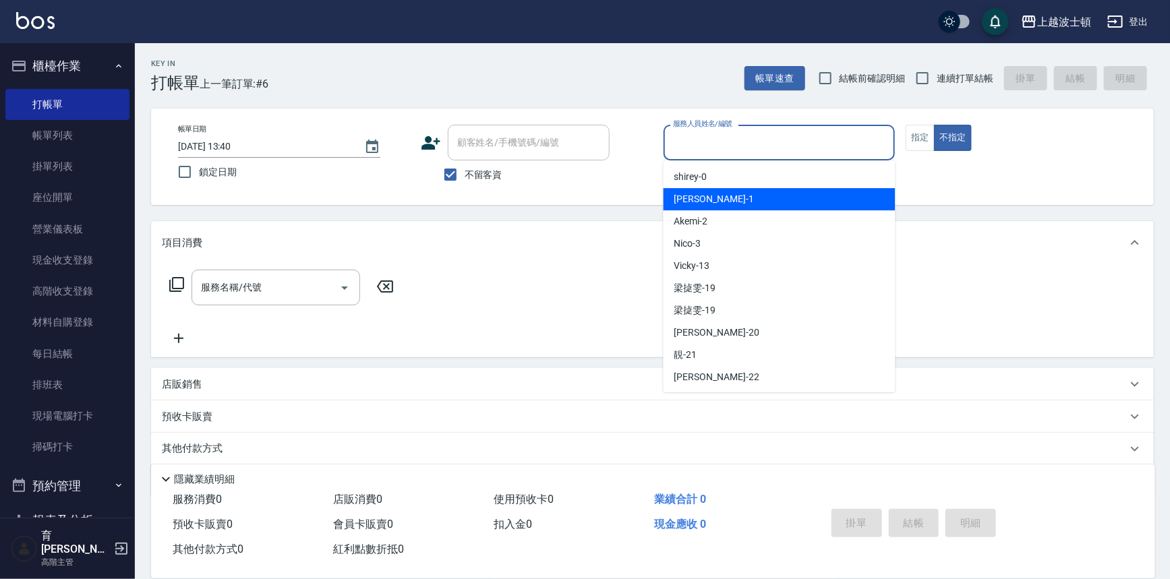
click at [744, 206] on div "麥可 -1" at bounding box center [779, 199] width 232 height 22
type input "麥可-1"
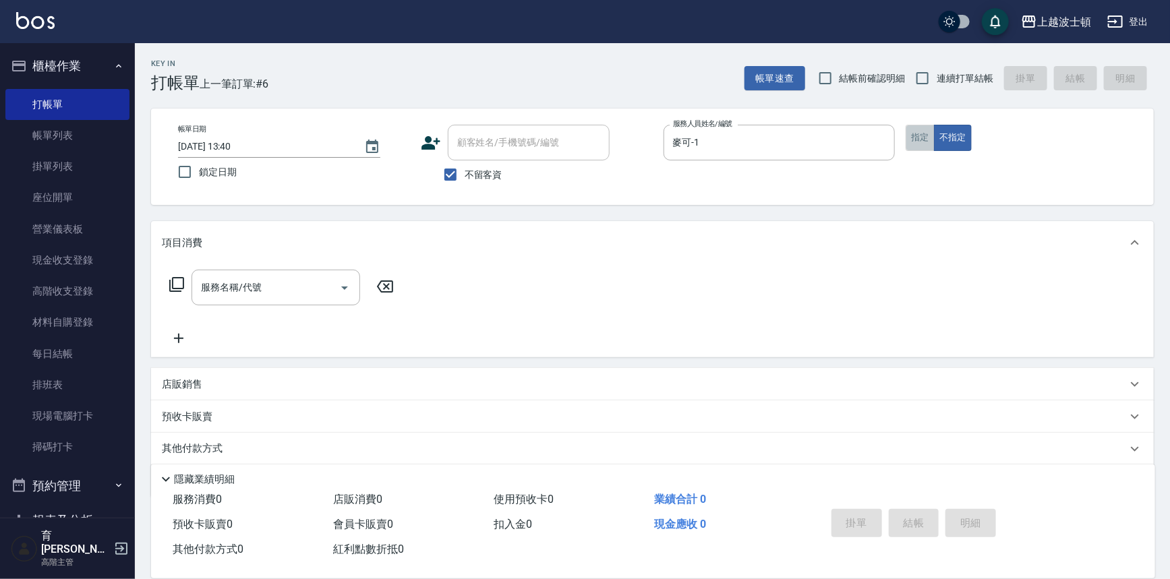
click at [912, 143] on button "指定" at bounding box center [919, 138] width 29 height 26
click at [297, 288] on input "服務名稱/代號" at bounding box center [266, 288] width 136 height 24
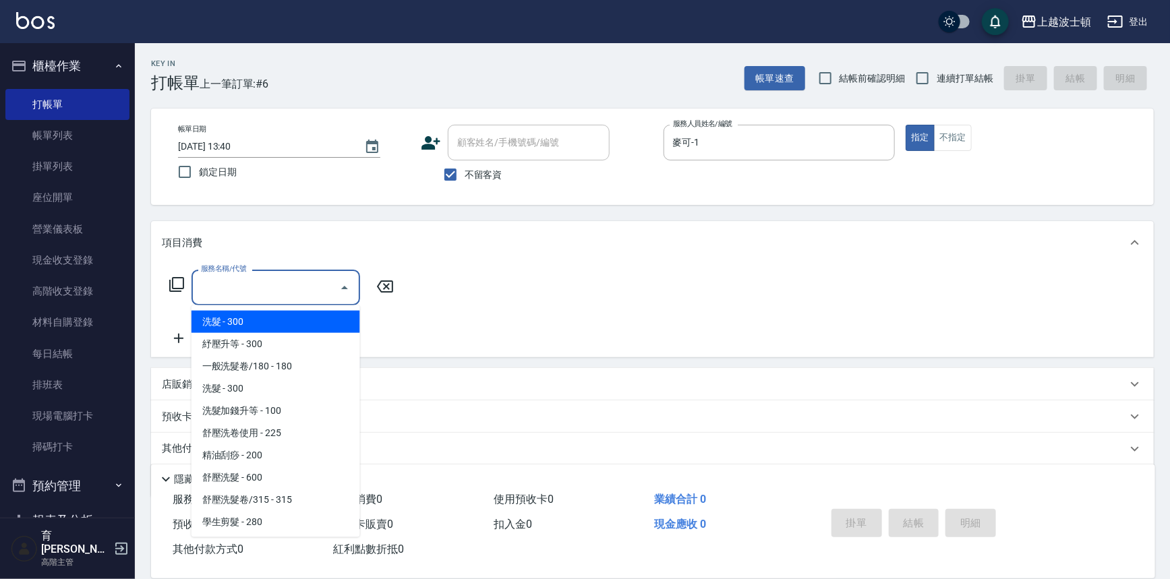
click at [276, 319] on span "洗髮 - 300" at bounding box center [275, 322] width 169 height 22
type input "洗髮(201)"
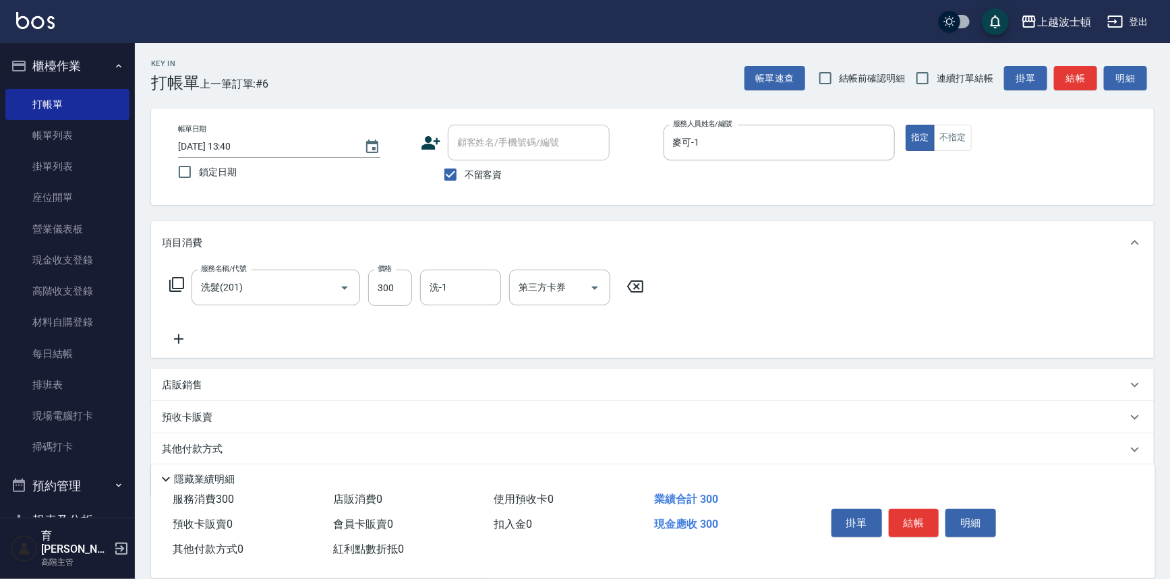
click at [177, 337] on icon at bounding box center [179, 339] width 34 height 16
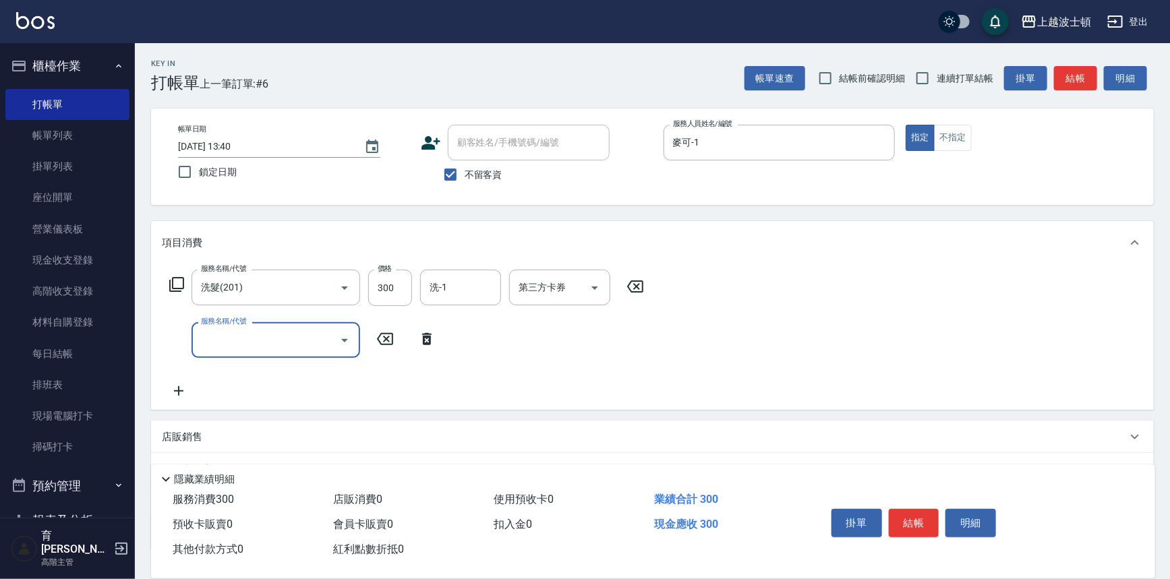
drag, startPoint x: 232, startPoint y: 341, endPoint x: 233, endPoint y: 324, distance: 17.5
click at [232, 338] on input "服務名稱/代號" at bounding box center [266, 340] width 136 height 24
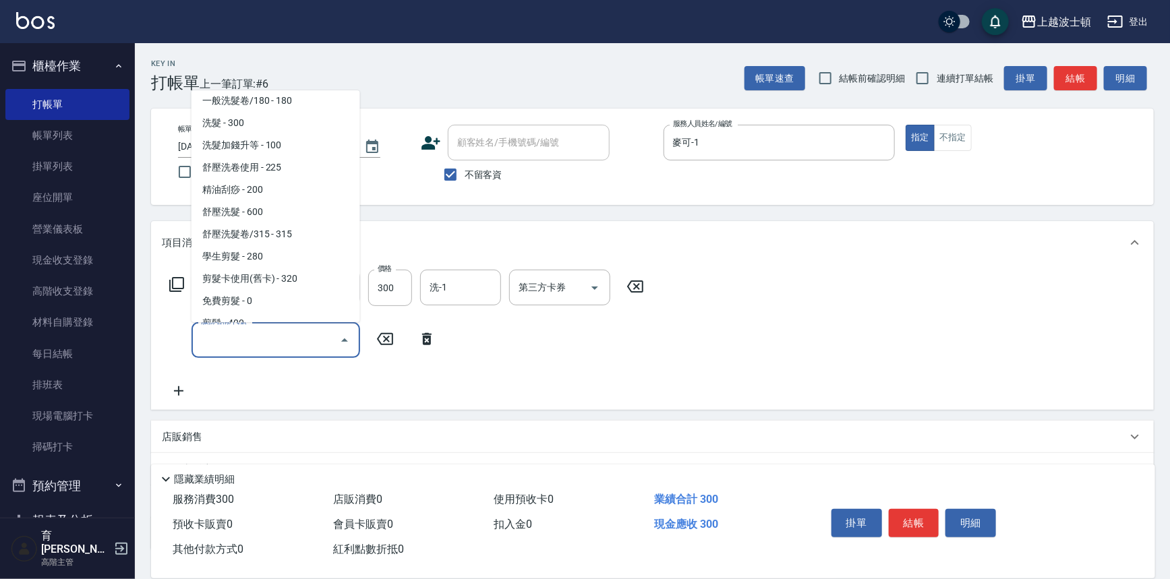
scroll to position [102, 0]
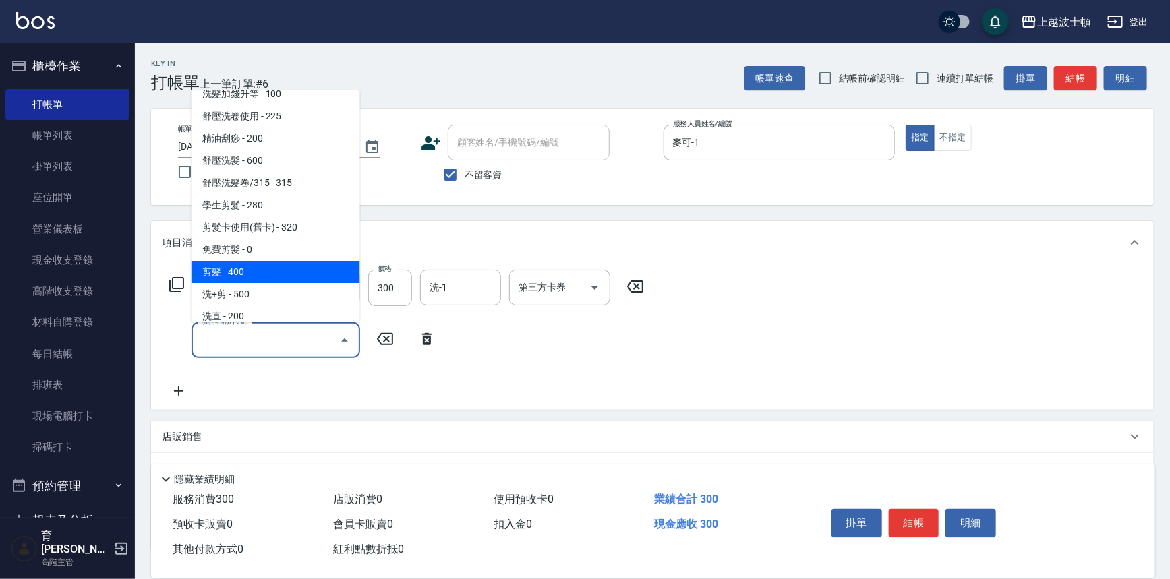
click at [265, 274] on span "剪髮 - 400" at bounding box center [275, 272] width 169 height 22
type input "剪髮(305)"
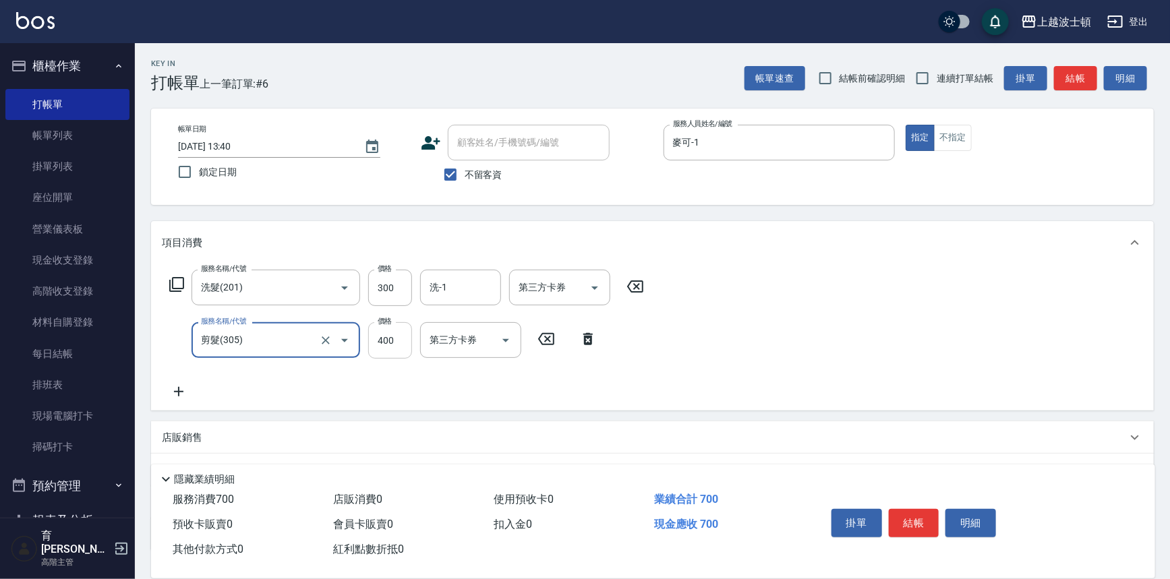
click at [380, 327] on input "400" at bounding box center [390, 340] width 44 height 36
type input "350"
click at [177, 384] on icon at bounding box center [179, 392] width 34 height 16
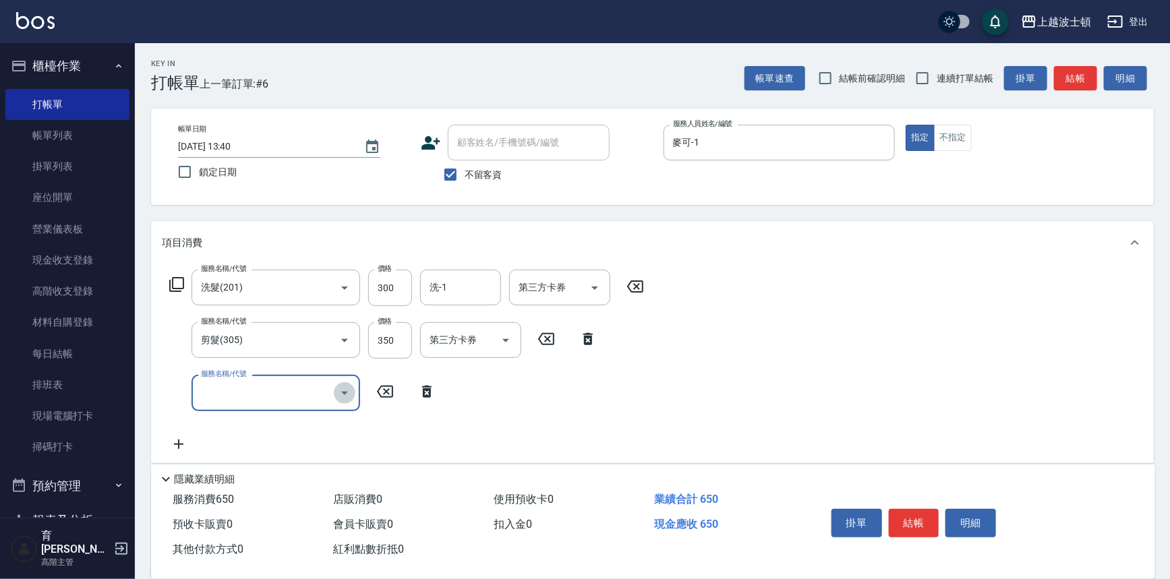
drag, startPoint x: 352, startPoint y: 390, endPoint x: 353, endPoint y: 375, distance: 15.5
click at [353, 388] on button "Open" at bounding box center [345, 393] width 22 height 22
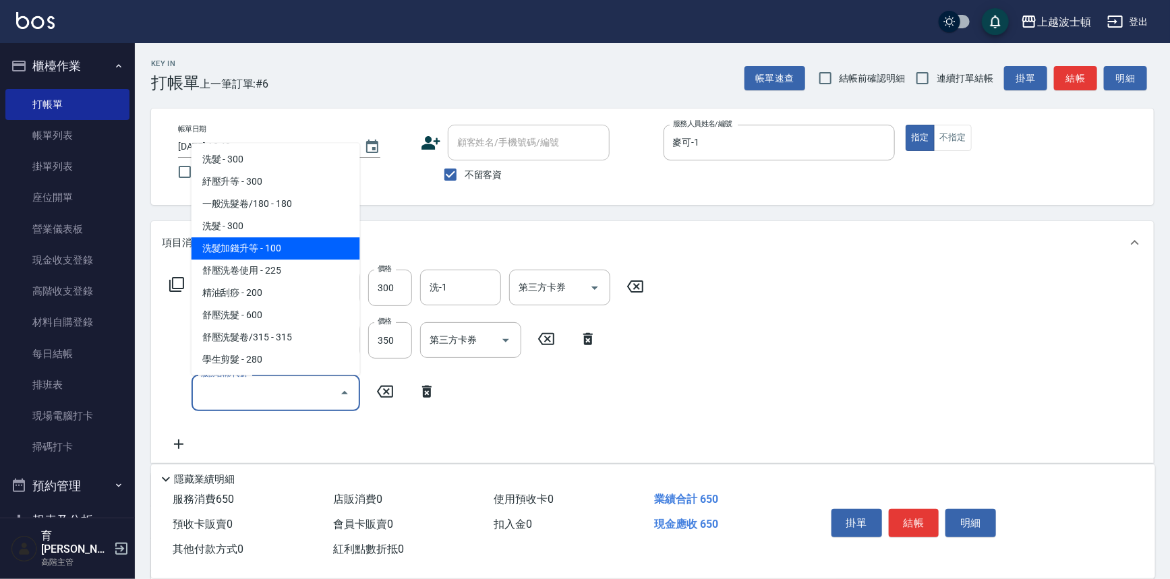
click at [302, 248] on span "洗髮加錢升等 - 100" at bounding box center [275, 249] width 169 height 22
type input "洗髮加錢升等(206)"
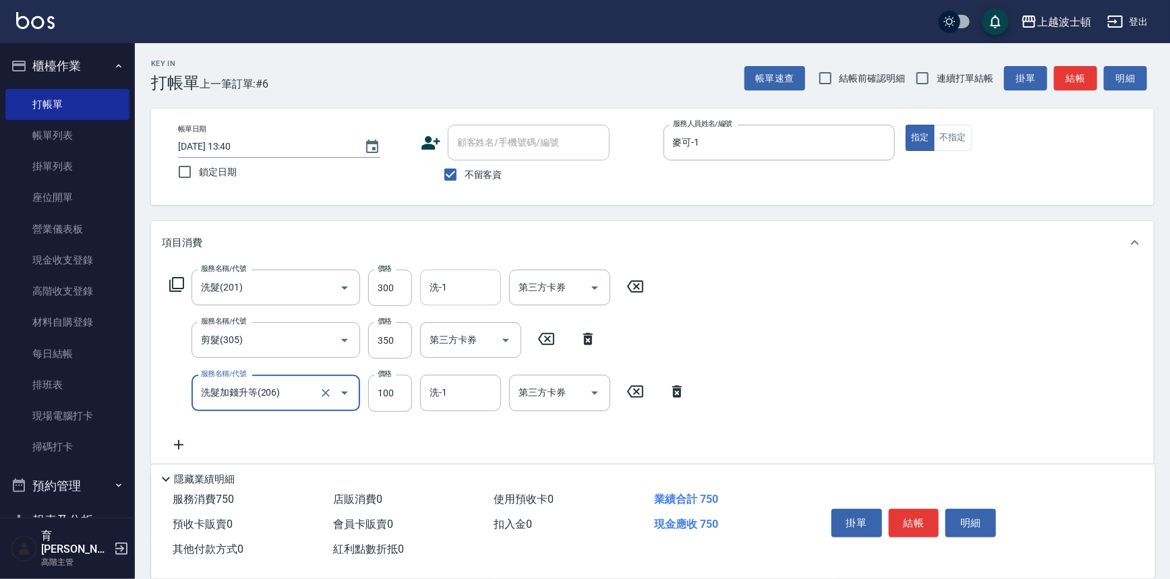
click at [469, 284] on input "洗-1" at bounding box center [460, 288] width 69 height 24
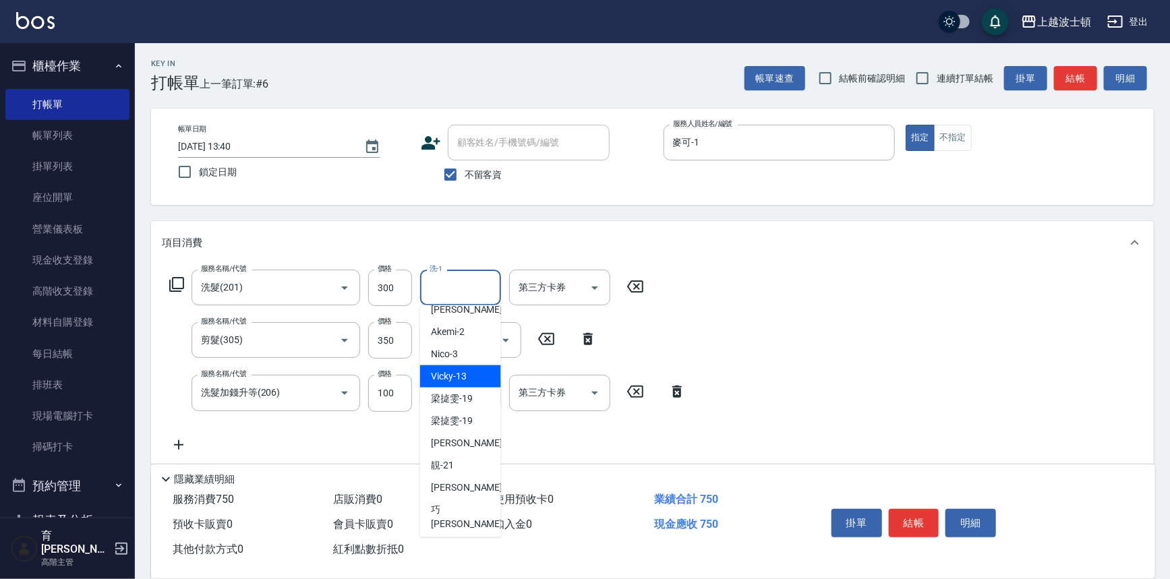
scroll to position [45, 0]
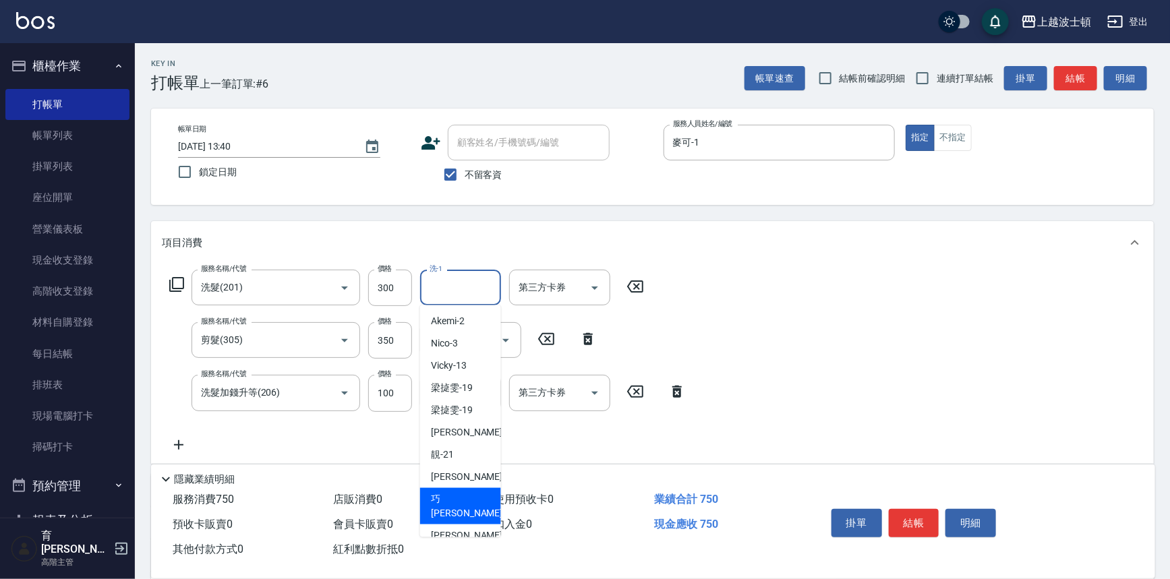
drag, startPoint x: 453, startPoint y: 498, endPoint x: 456, endPoint y: 457, distance: 40.5
click at [456, 498] on span "[PERSON_NAME] -23" at bounding box center [473, 506] width 85 height 28
type input "[PERSON_NAME]-23"
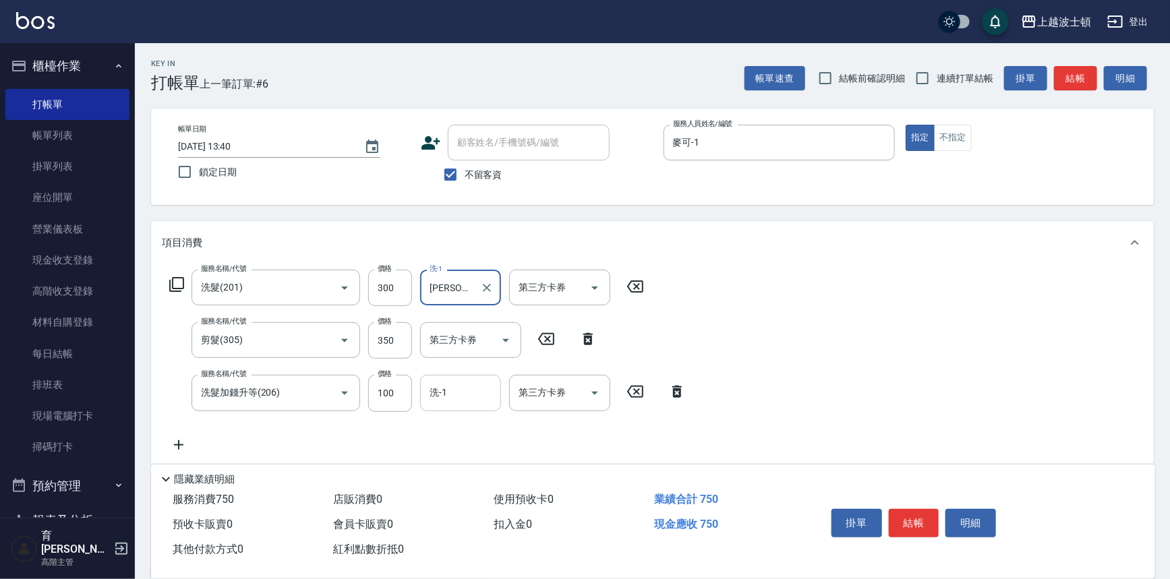
click at [465, 396] on input "洗-1" at bounding box center [460, 393] width 69 height 24
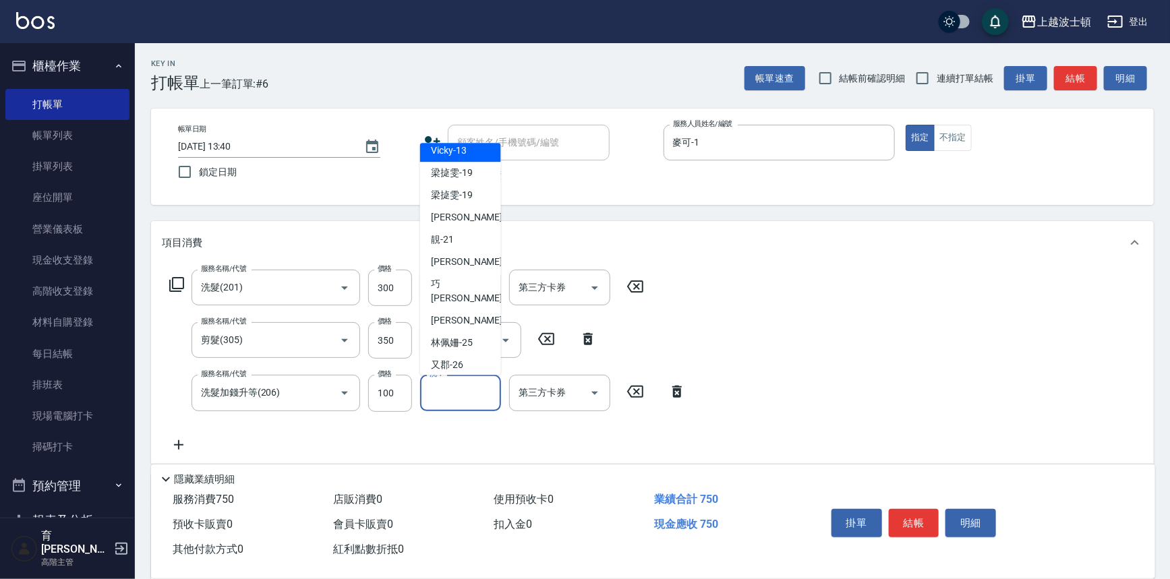
scroll to position [101, 0]
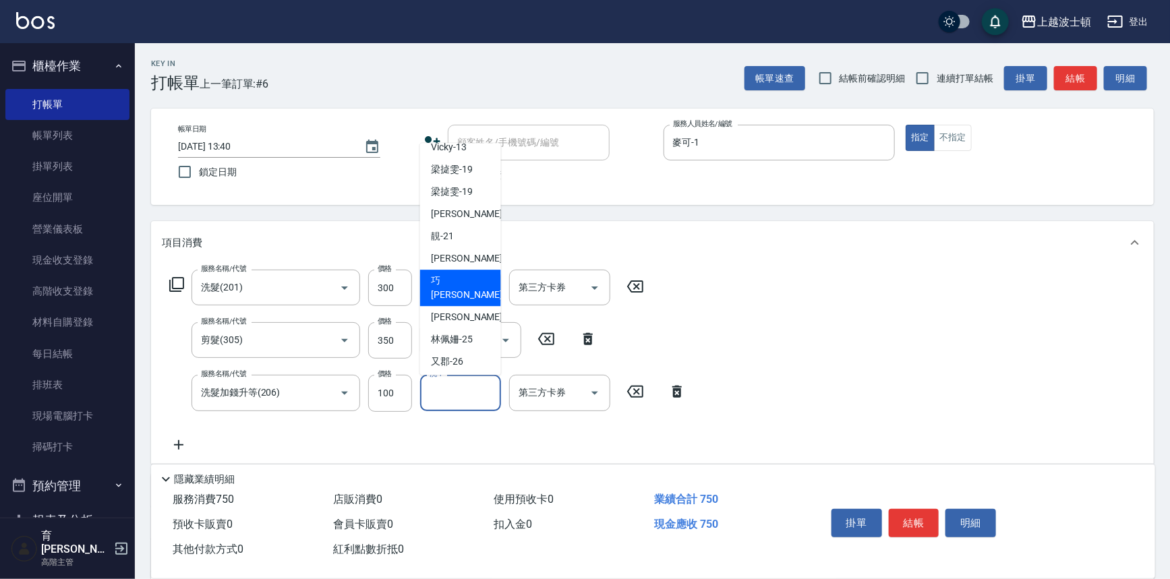
drag, startPoint x: 466, startPoint y: 276, endPoint x: 653, endPoint y: 381, distance: 214.0
click at [474, 277] on div "[PERSON_NAME] -23" at bounding box center [460, 288] width 81 height 36
type input "[PERSON_NAME]-23"
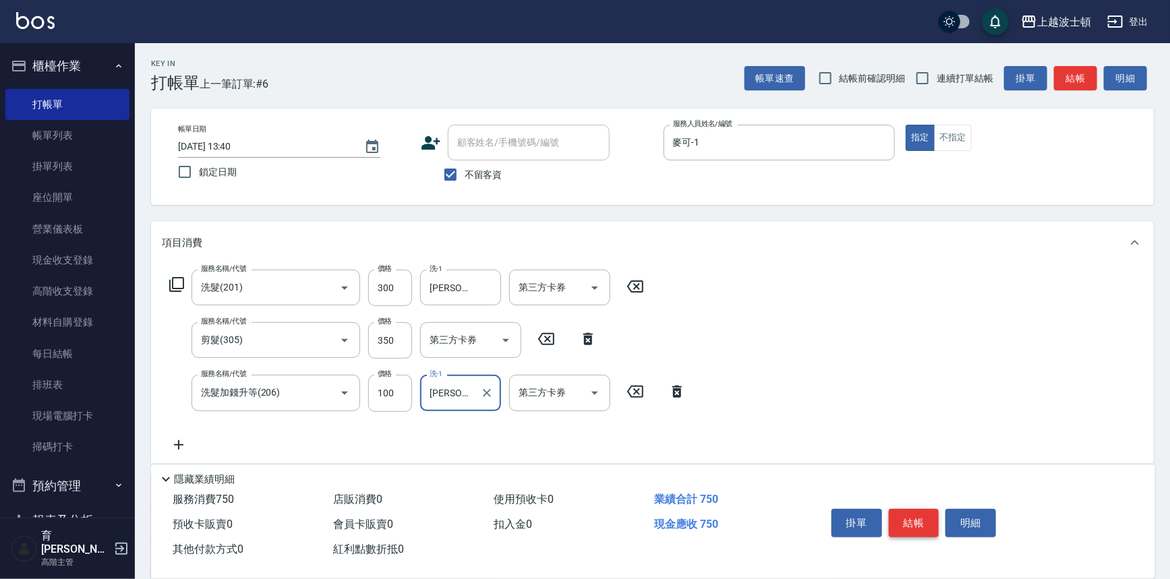
click at [917, 516] on button "結帳" at bounding box center [913, 523] width 51 height 28
